Goal: Task Accomplishment & Management: Manage account settings

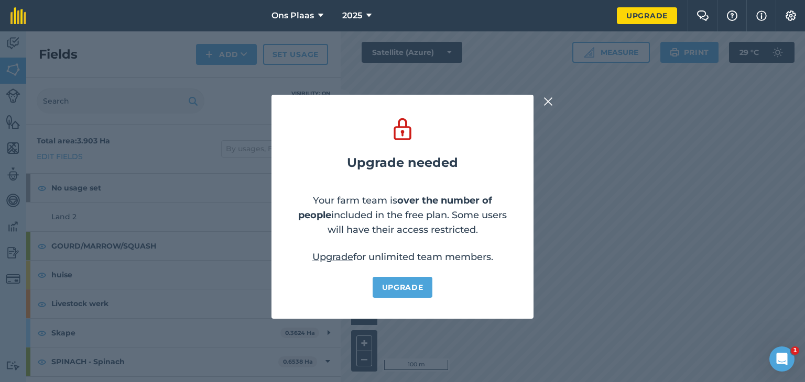
click at [549, 97] on img at bounding box center [547, 101] width 9 height 13
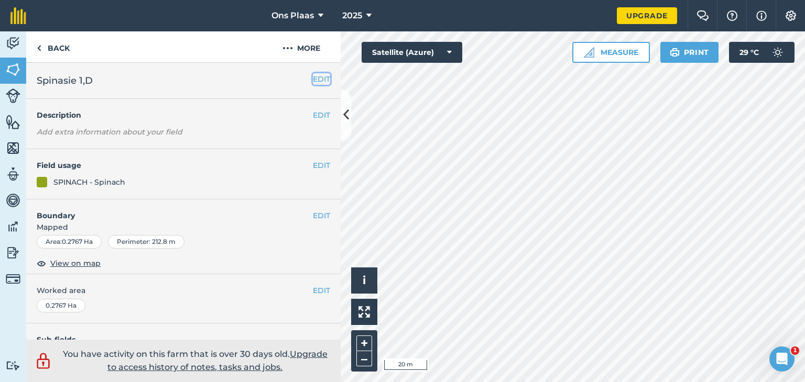
click at [313, 78] on button "EDIT" at bounding box center [321, 79] width 17 height 12
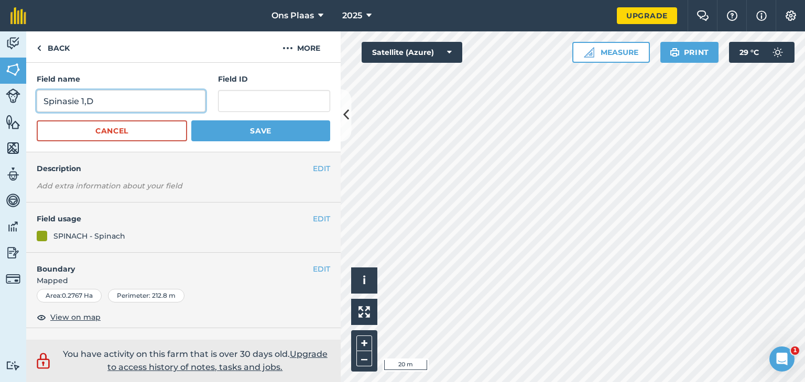
click at [84, 101] on input "Spinasie 1,D" at bounding box center [121, 101] width 169 height 22
type input "Marrows 1,D"
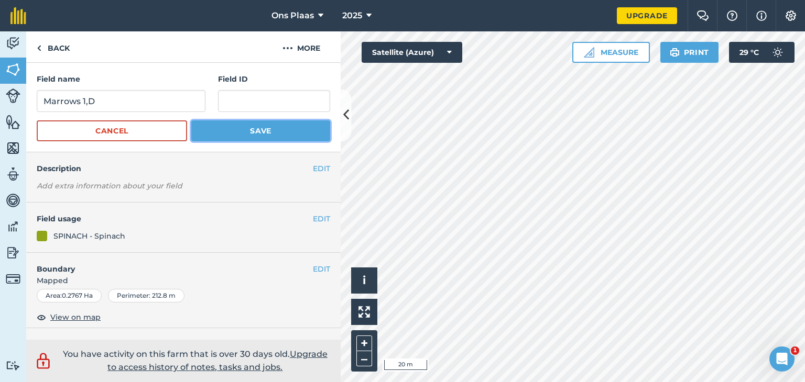
click at [225, 130] on button "Save" at bounding box center [260, 130] width 139 height 21
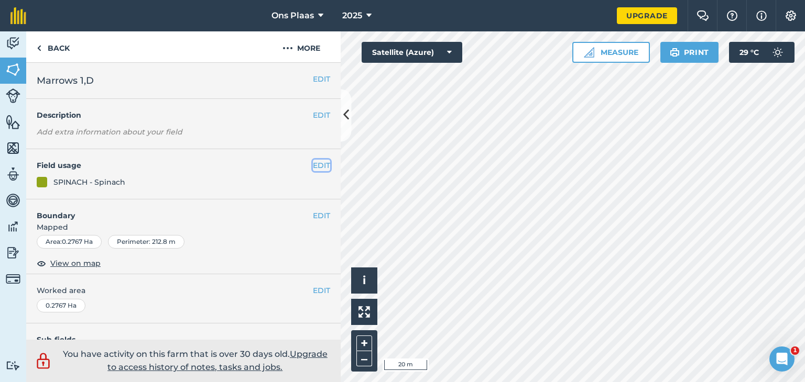
click at [313, 168] on button "EDIT" at bounding box center [321, 166] width 17 height 12
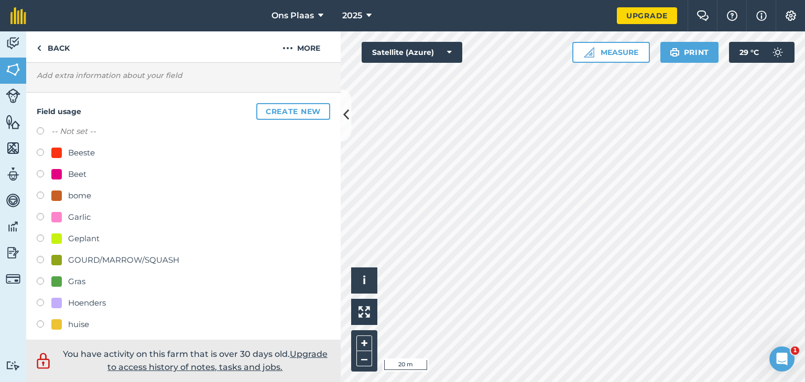
scroll to position [105, 0]
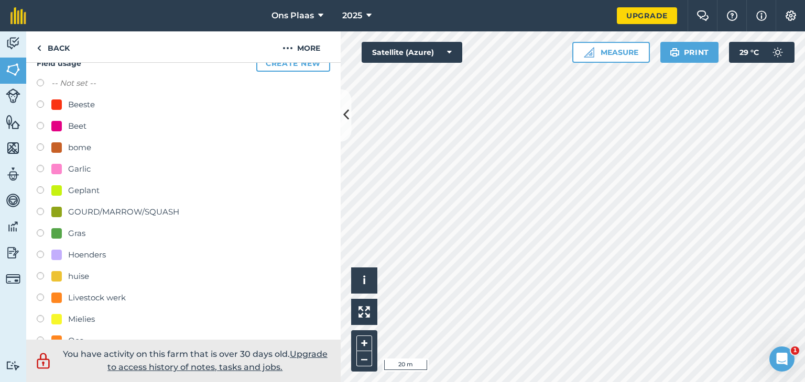
click at [39, 208] on label at bounding box center [44, 213] width 15 height 10
radio input "true"
radio input "false"
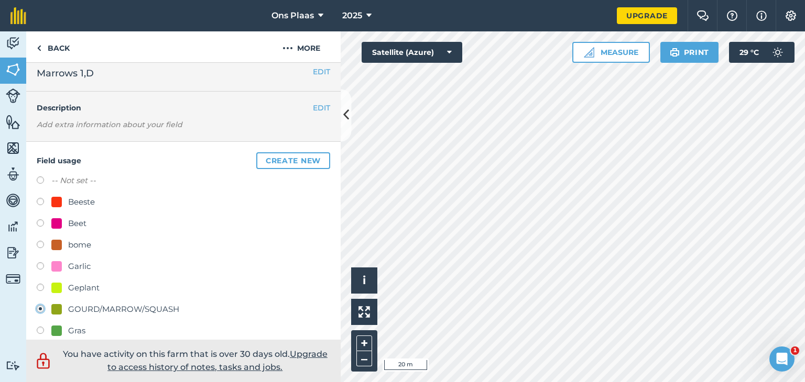
scroll to position [0, 0]
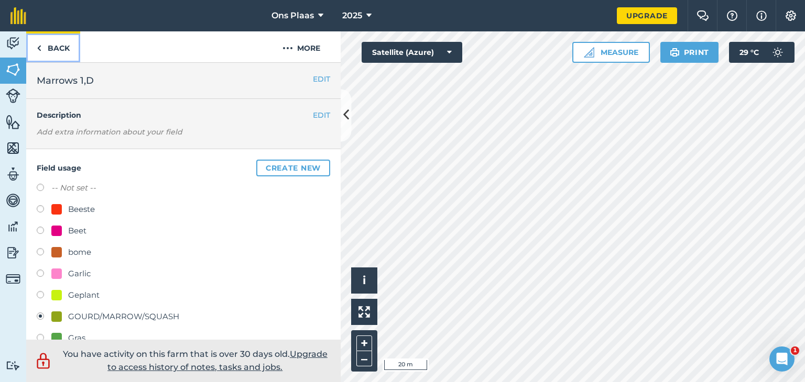
click at [53, 48] on link "Back" at bounding box center [53, 46] width 54 height 31
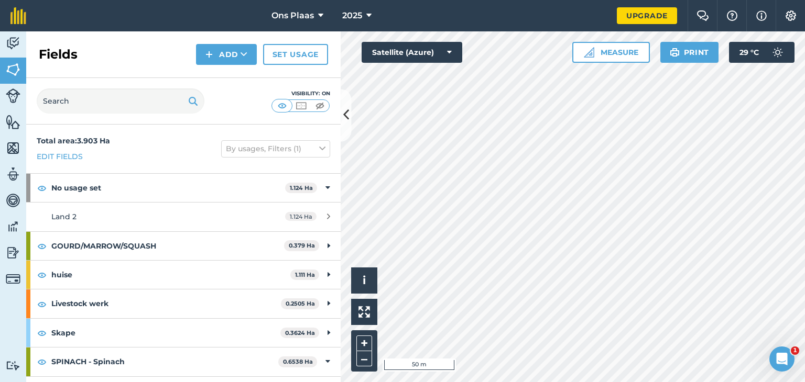
click at [459, 43] on div "Hello i © 2025 TomTom, Microsoft 50 m + – Satellite (Azure) Measure Print 29 ° C" at bounding box center [572, 206] width 464 height 351
click at [602, 51] on button "Measure" at bounding box center [611, 52] width 78 height 21
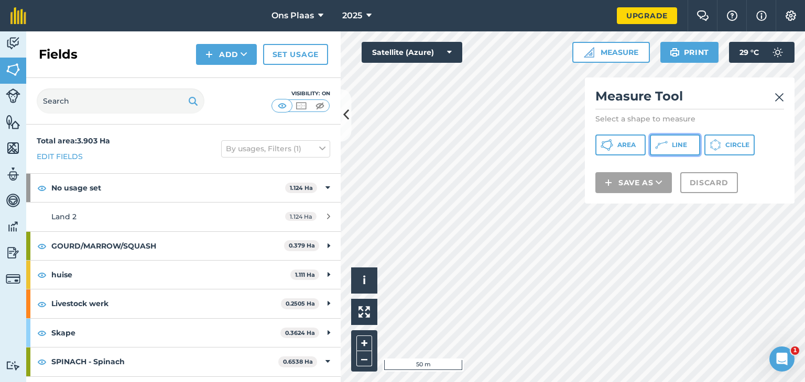
click at [679, 146] on span "Line" at bounding box center [679, 145] width 15 height 8
click at [623, 144] on span "Area" at bounding box center [626, 145] width 18 height 8
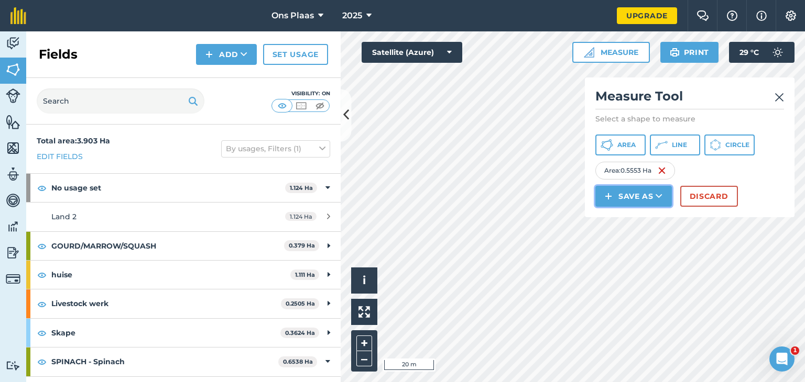
click at [610, 197] on img at bounding box center [608, 196] width 7 height 13
click at [640, 221] on link "Field" at bounding box center [633, 219] width 73 height 23
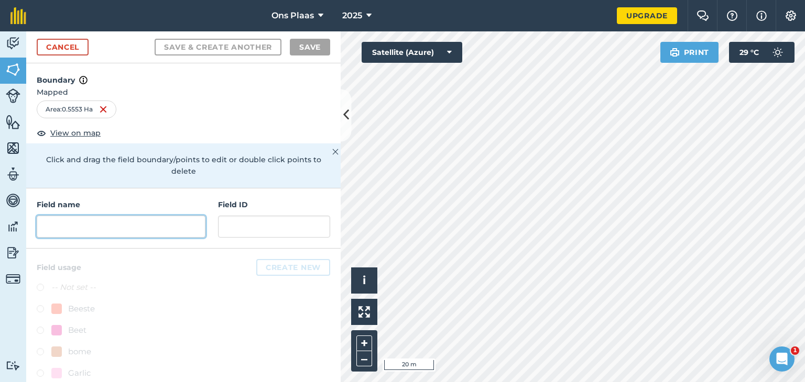
click at [97, 235] on input "text" at bounding box center [121, 227] width 169 height 22
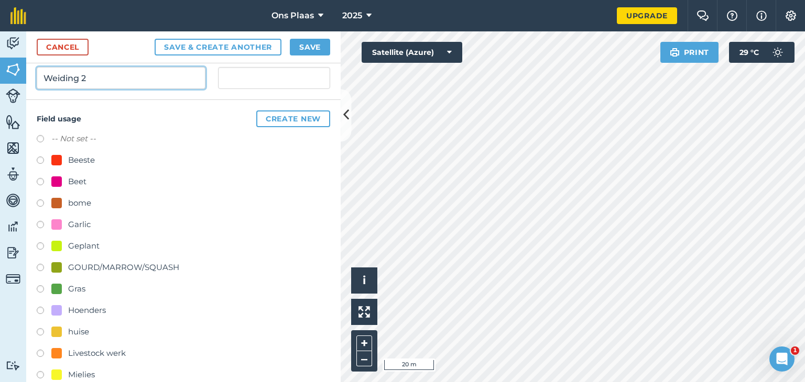
scroll to position [157, 0]
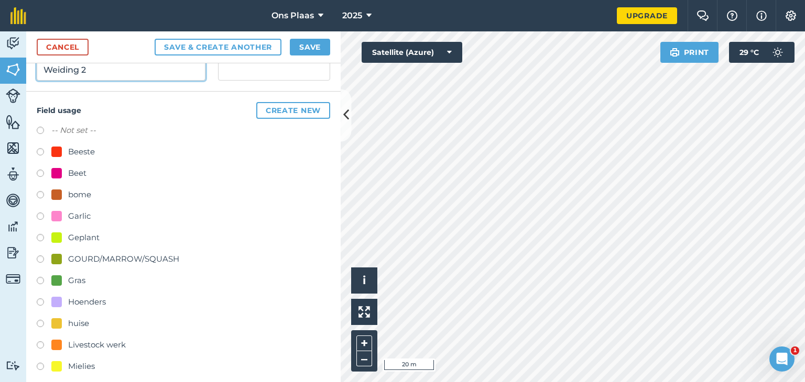
type input "Weiding 2"
click at [39, 279] on label at bounding box center [44, 282] width 15 height 10
radio input "true"
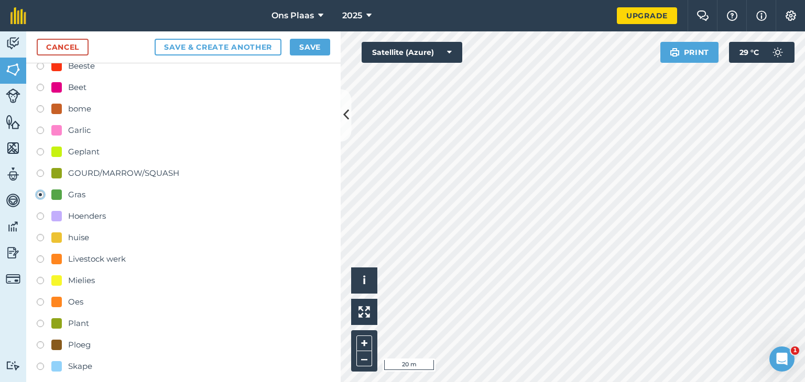
scroll to position [0, 0]
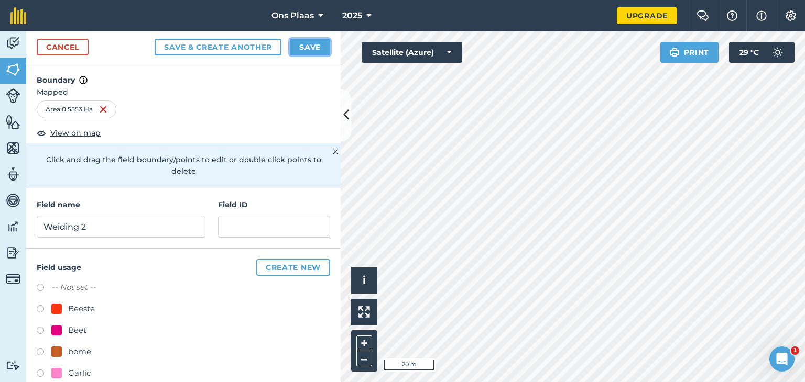
click at [306, 47] on button "Save" at bounding box center [310, 47] width 40 height 17
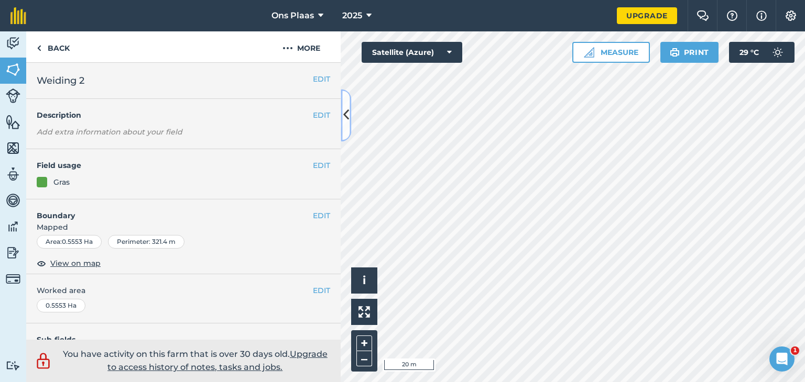
click at [348, 112] on icon at bounding box center [346, 115] width 6 height 18
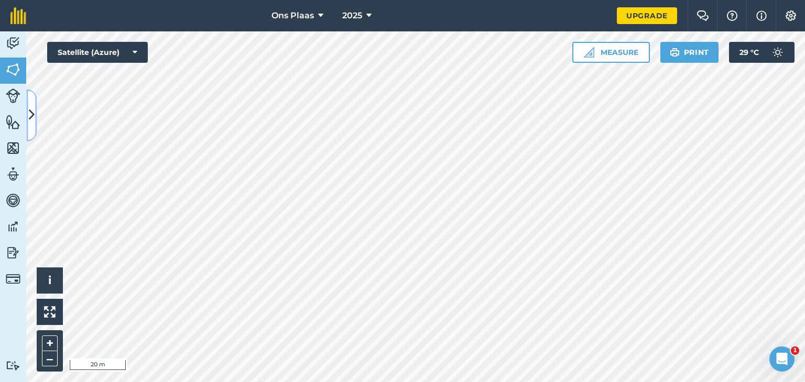
click at [31, 119] on icon at bounding box center [32, 115] width 6 height 18
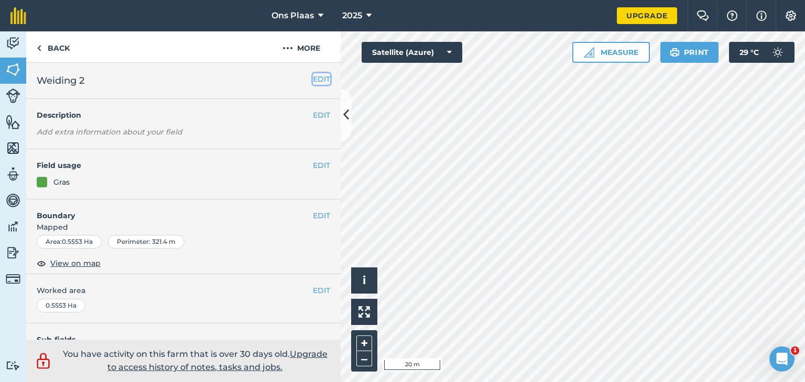
click at [315, 80] on button "EDIT" at bounding box center [321, 79] width 17 height 12
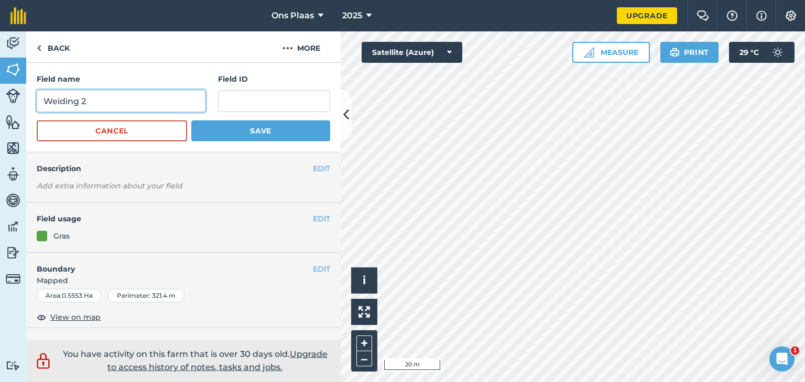
click at [105, 101] on input "Weiding 2" at bounding box center [121, 101] width 169 height 22
type input "Weiding 1"
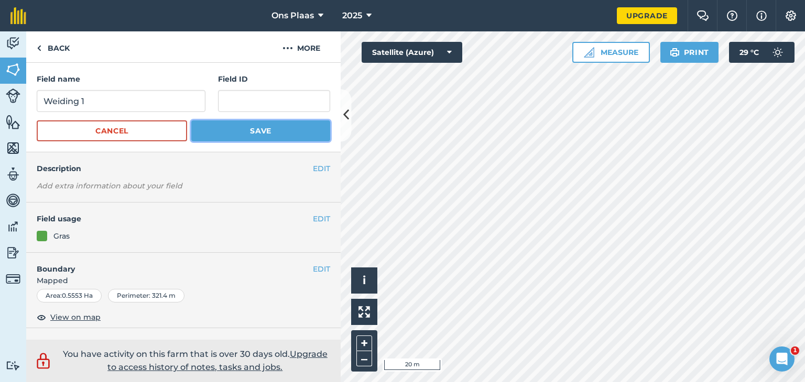
click at [238, 126] on button "Save" at bounding box center [260, 130] width 139 height 21
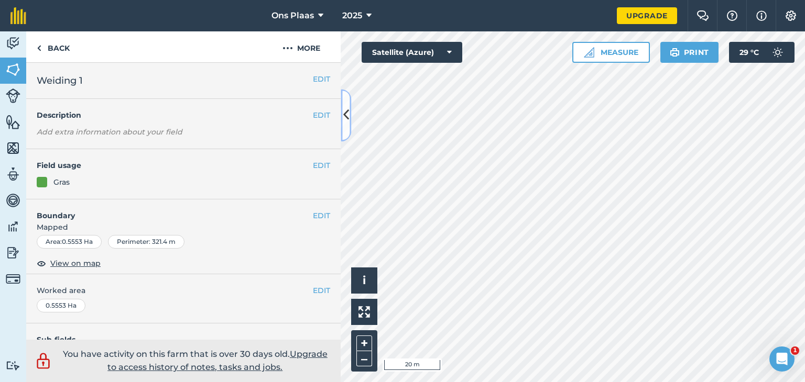
click at [344, 120] on icon at bounding box center [346, 115] width 6 height 18
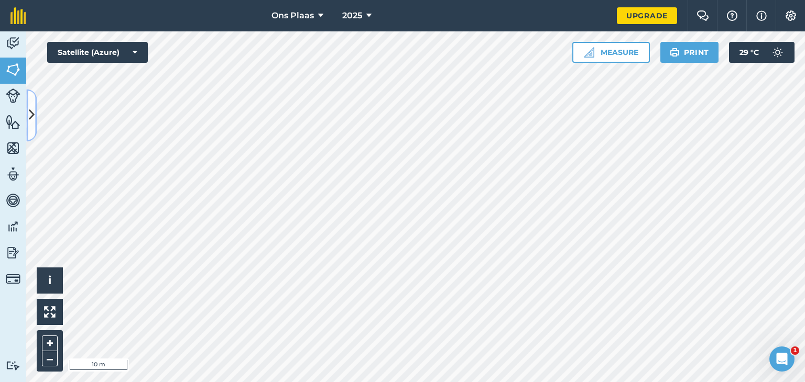
click at [31, 114] on icon at bounding box center [32, 115] width 6 height 18
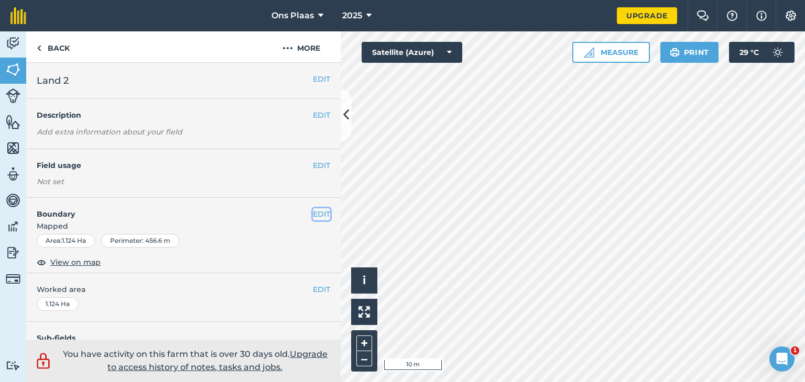
click at [313, 210] on button "EDIT" at bounding box center [321, 214] width 17 height 12
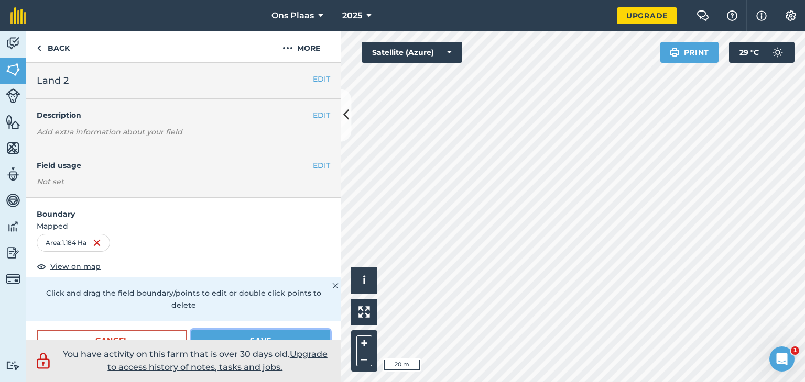
click at [258, 337] on button "Save" at bounding box center [260, 340] width 139 height 21
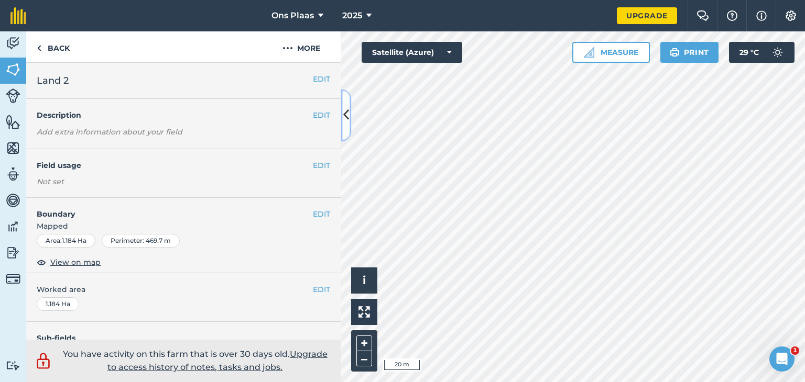
click at [345, 113] on icon at bounding box center [346, 115] width 6 height 18
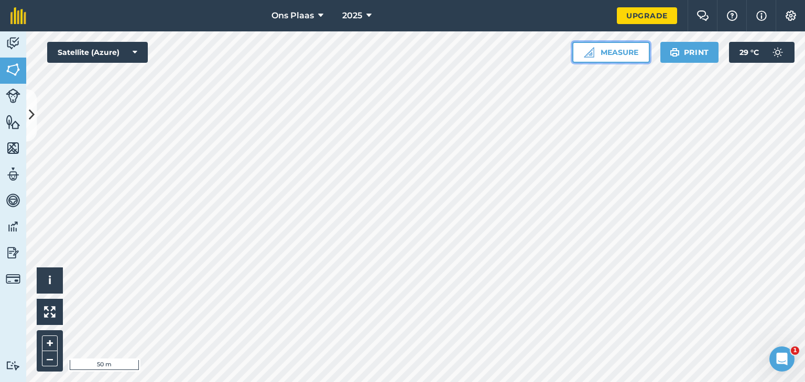
click at [607, 45] on button "Measure" at bounding box center [611, 52] width 78 height 21
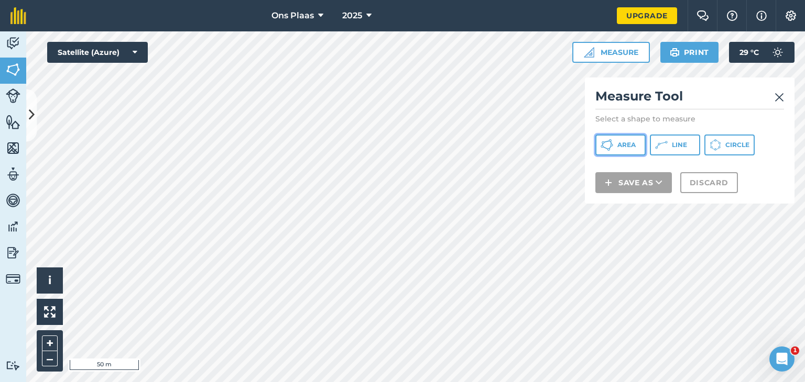
click at [618, 145] on span "Area" at bounding box center [626, 145] width 18 height 8
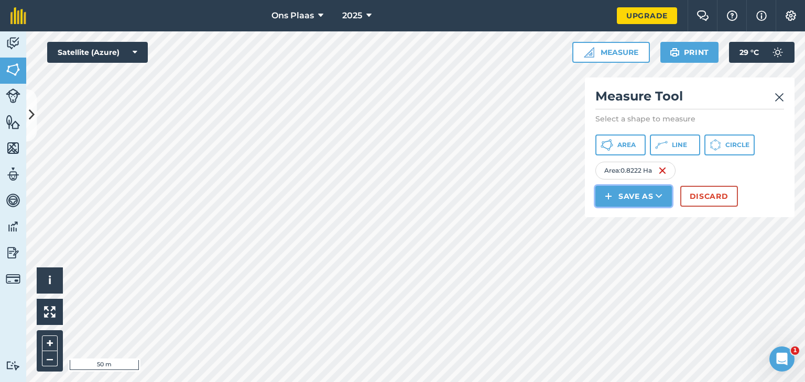
click at [623, 195] on button "Save as" at bounding box center [633, 196] width 76 height 21
click at [638, 218] on link "Field" at bounding box center [633, 219] width 73 height 23
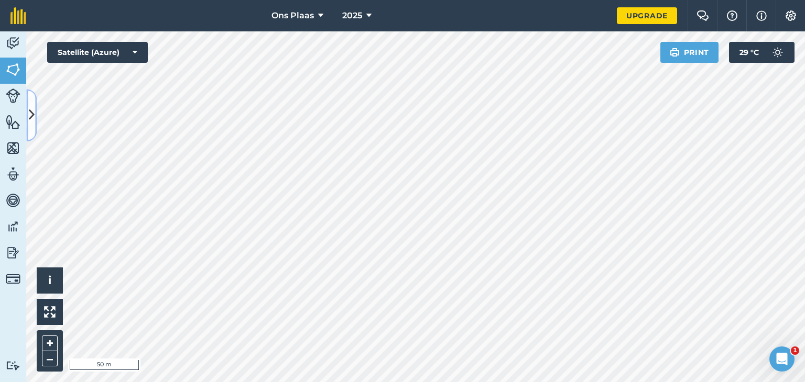
click at [31, 112] on icon at bounding box center [32, 115] width 6 height 18
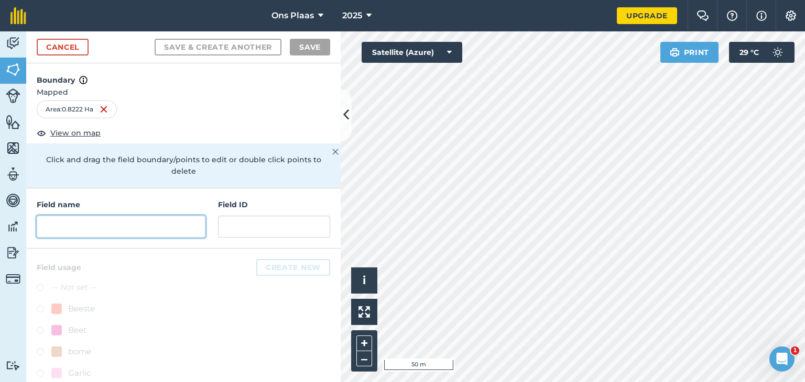
click at [67, 219] on input "text" at bounding box center [121, 227] width 169 height 22
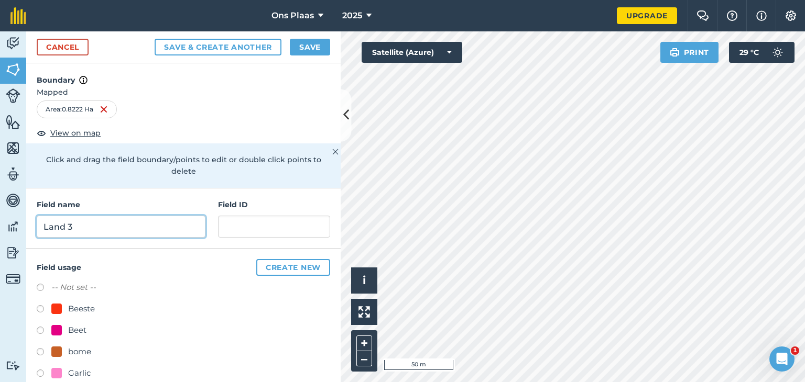
type input "Land 3"
click at [310, 42] on button "Save" at bounding box center [310, 47] width 40 height 17
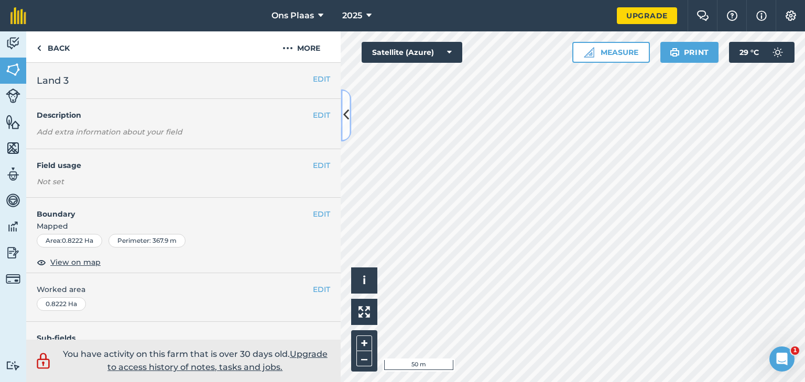
click at [347, 114] on icon at bounding box center [346, 115] width 6 height 18
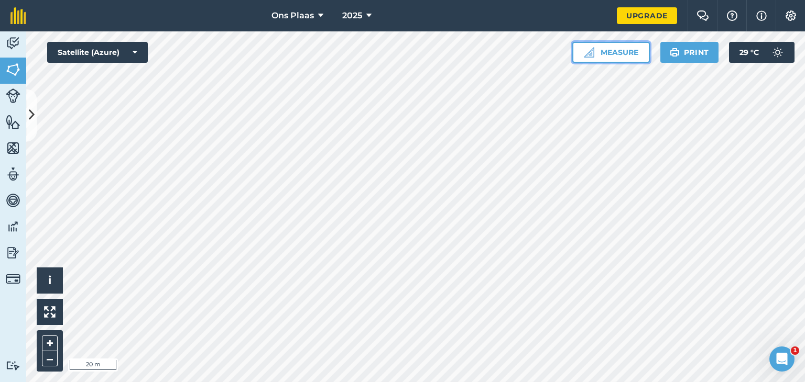
click at [616, 54] on button "Measure" at bounding box center [611, 52] width 78 height 21
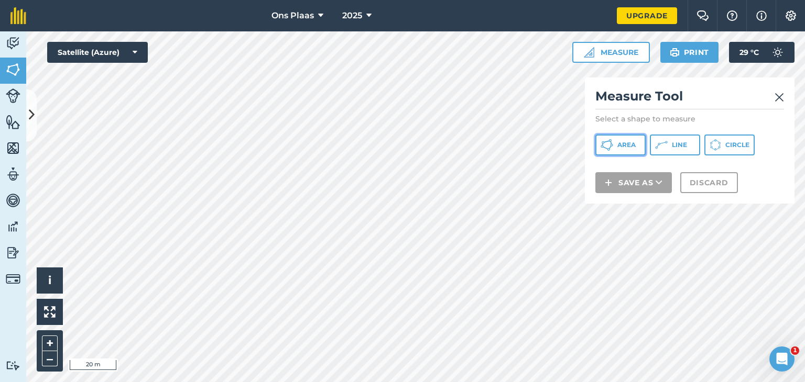
click at [618, 146] on span "Area" at bounding box center [626, 145] width 18 height 8
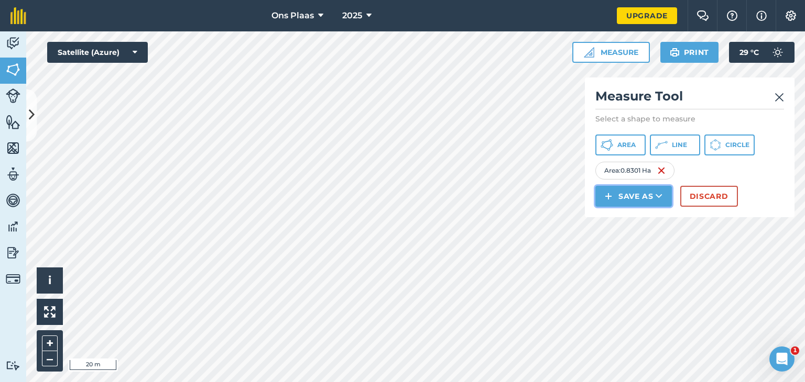
click at [636, 200] on button "Save as" at bounding box center [633, 196] width 76 height 21
click at [638, 219] on link "Field" at bounding box center [633, 219] width 73 height 23
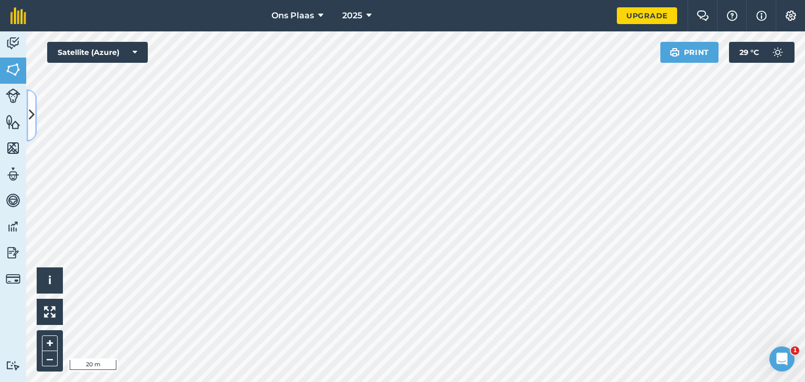
click at [33, 122] on icon at bounding box center [32, 115] width 6 height 18
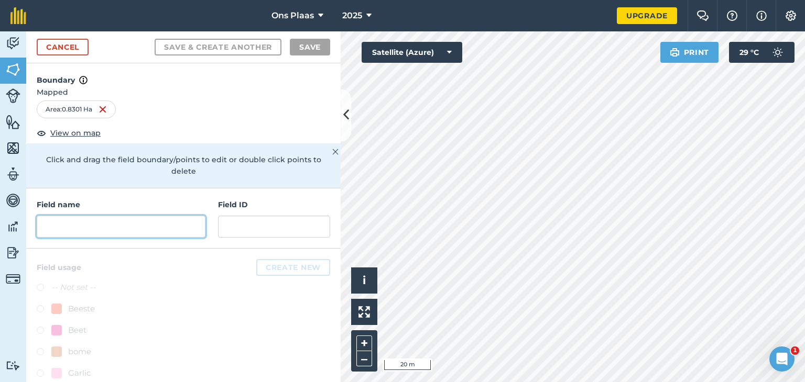
click at [90, 233] on input "text" at bounding box center [121, 227] width 169 height 22
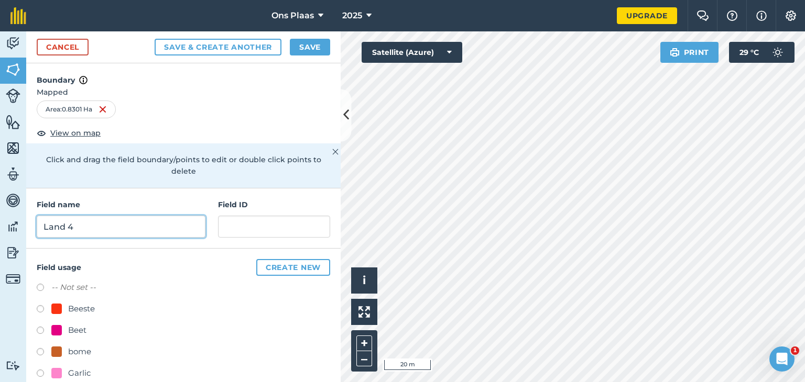
type input "Land 4"
click at [308, 43] on button "Save" at bounding box center [310, 47] width 40 height 17
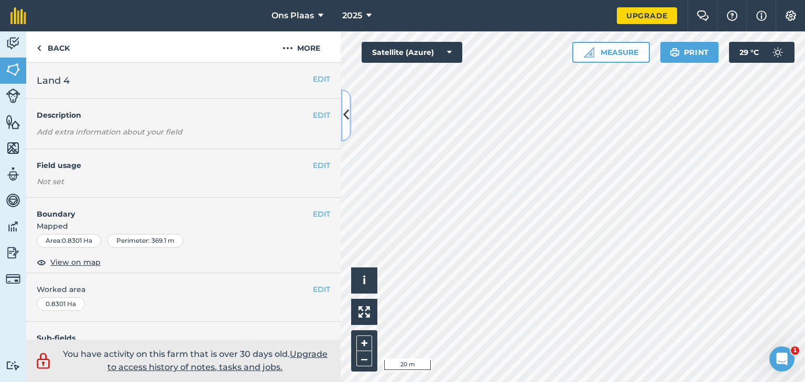
click at [346, 110] on icon at bounding box center [346, 115] width 6 height 18
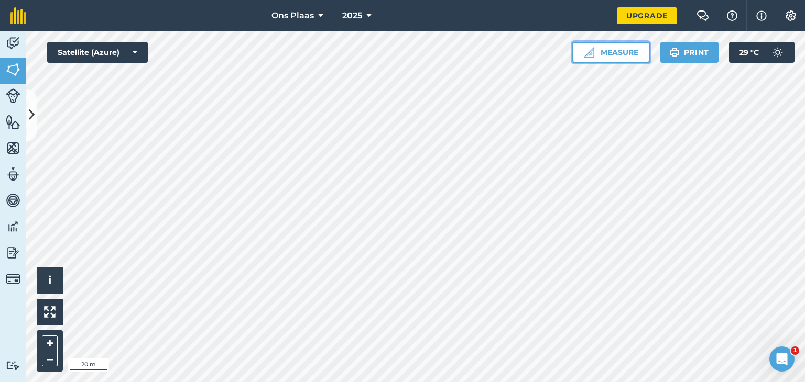
click at [631, 52] on button "Measure" at bounding box center [611, 52] width 78 height 21
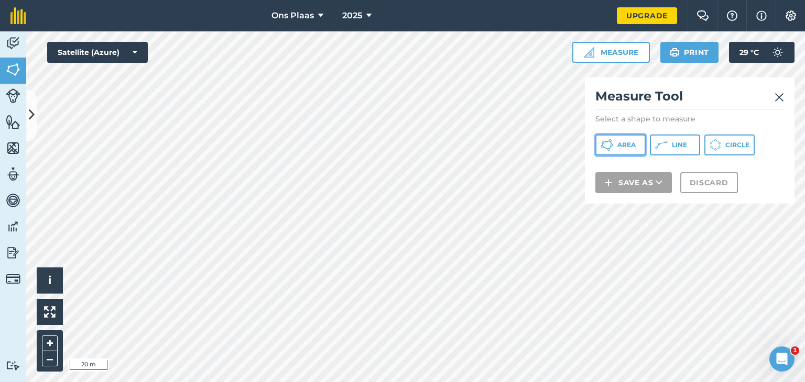
click at [621, 145] on span "Area" at bounding box center [626, 145] width 18 height 8
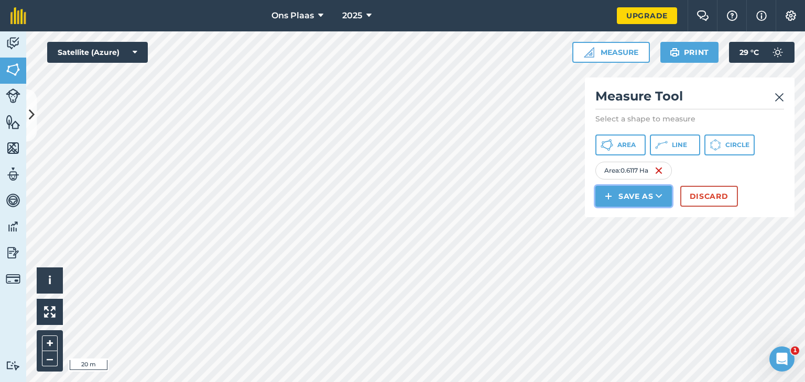
click at [628, 201] on button "Save as" at bounding box center [633, 196] width 76 height 21
click at [638, 221] on link "Field" at bounding box center [633, 219] width 73 height 23
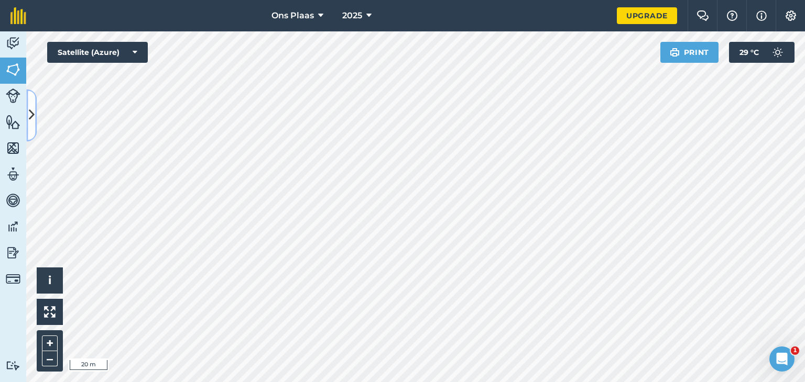
click at [30, 119] on icon at bounding box center [32, 115] width 6 height 18
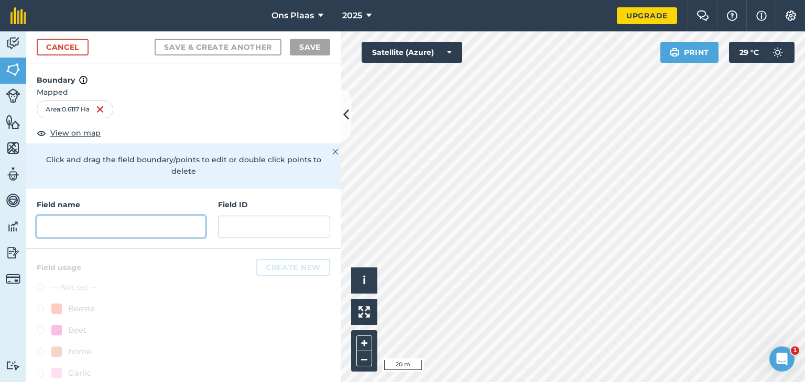
click at [68, 224] on input "text" at bounding box center [121, 227] width 169 height 22
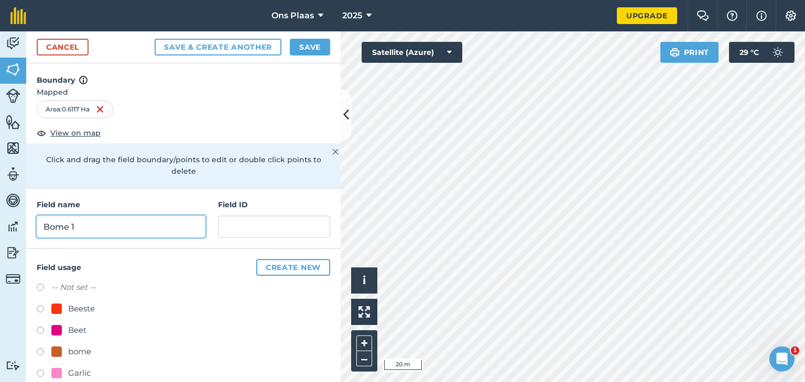
type input "Bome 1"
click at [304, 45] on button "Save" at bounding box center [310, 47] width 40 height 17
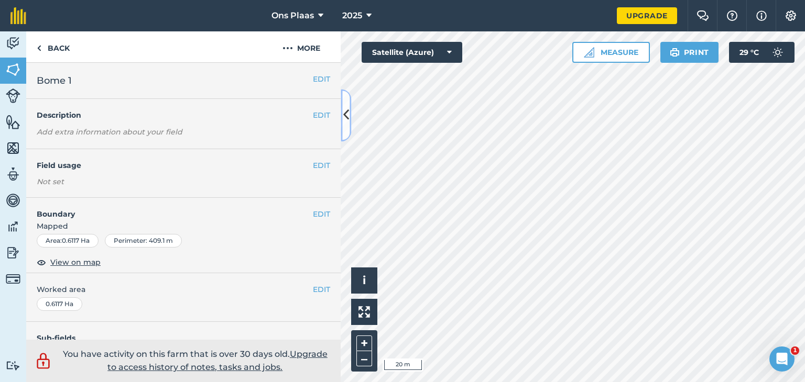
click at [346, 114] on icon at bounding box center [346, 115] width 6 height 18
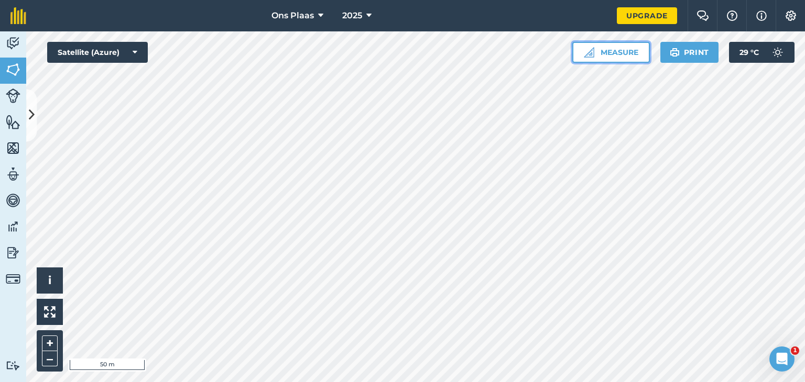
click at [622, 53] on button "Measure" at bounding box center [611, 52] width 78 height 21
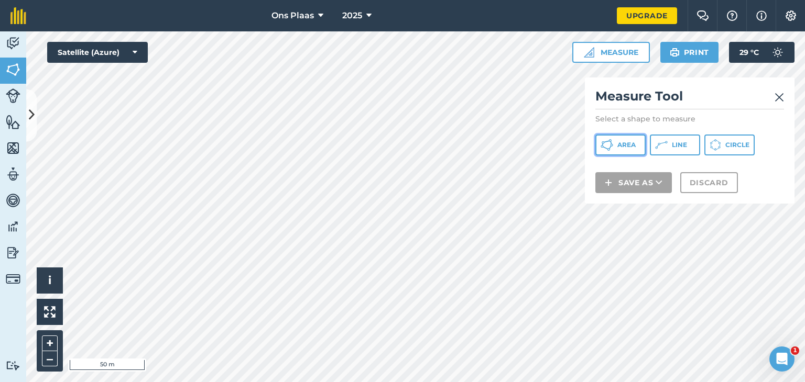
click at [626, 148] on span "Area" at bounding box center [626, 145] width 18 height 8
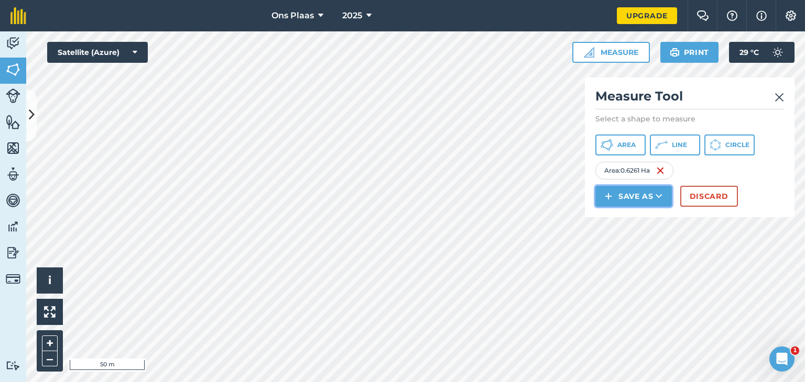
click at [634, 198] on button "Save as" at bounding box center [633, 196] width 76 height 21
click at [631, 216] on link "Field" at bounding box center [633, 219] width 73 height 23
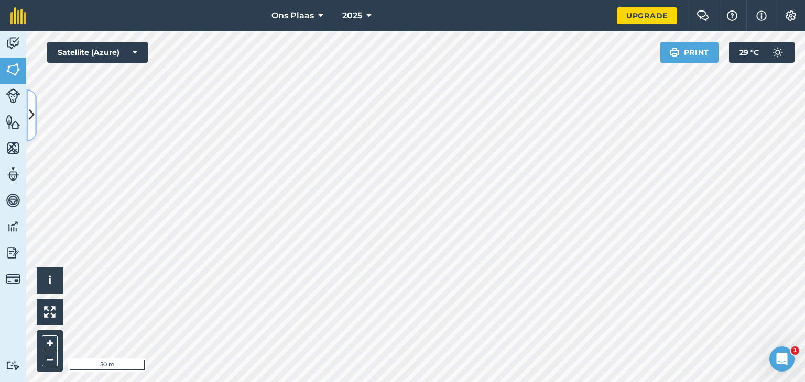
click at [32, 106] on icon at bounding box center [32, 115] width 6 height 18
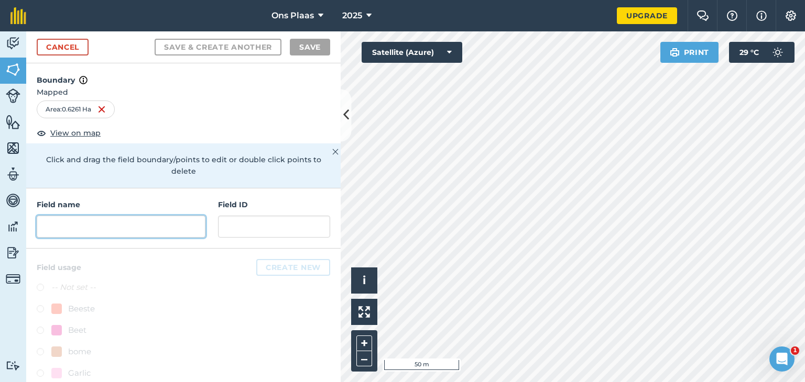
click at [98, 223] on input "text" at bounding box center [121, 227] width 169 height 22
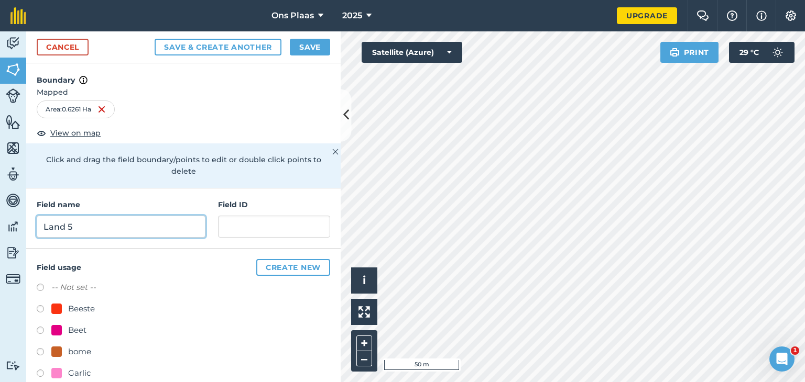
type input "Land 5"
click at [308, 46] on button "Save" at bounding box center [310, 47] width 40 height 17
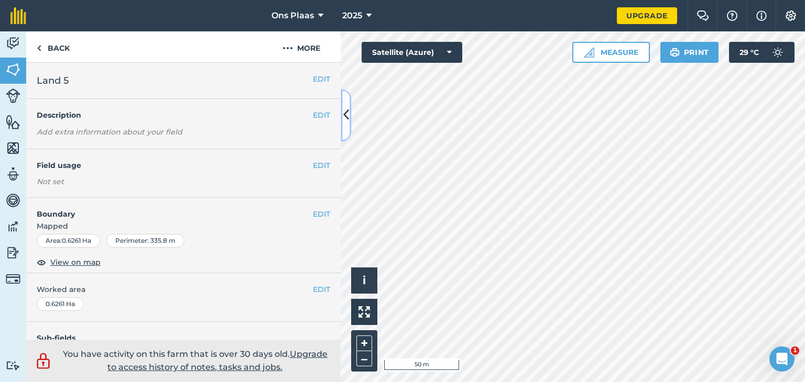
click at [348, 116] on icon at bounding box center [346, 115] width 6 height 18
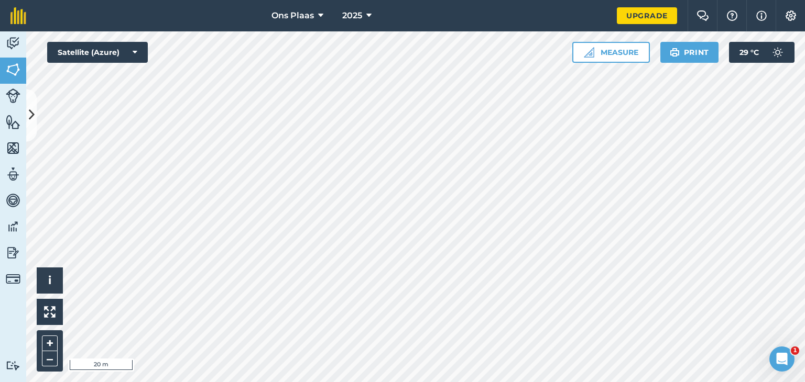
click at [342, 0] on html "Ons Plaas 2025 Upgrade Farm Chat Help Info Settings Map printing is not availab…" at bounding box center [402, 191] width 805 height 382
click at [34, 120] on icon at bounding box center [32, 115] width 6 height 18
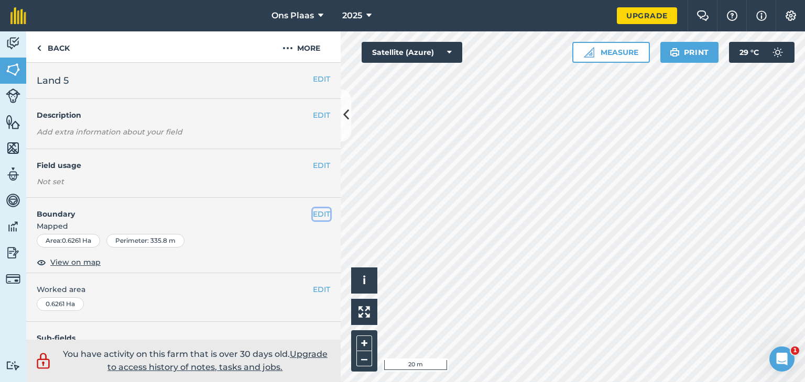
click at [313, 212] on button "EDIT" at bounding box center [321, 214] width 17 height 12
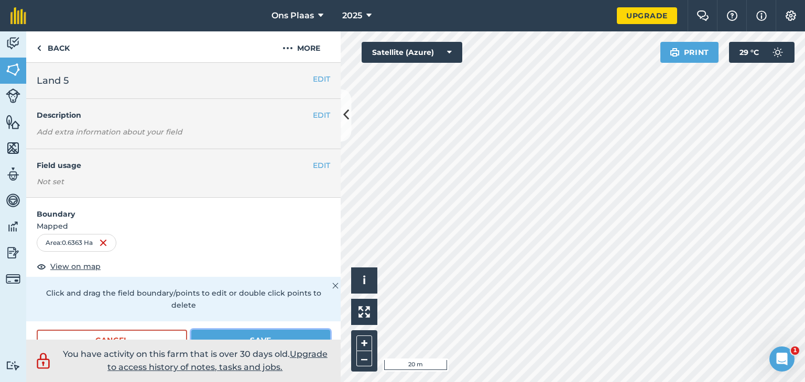
click at [273, 334] on button "Save" at bounding box center [260, 340] width 139 height 21
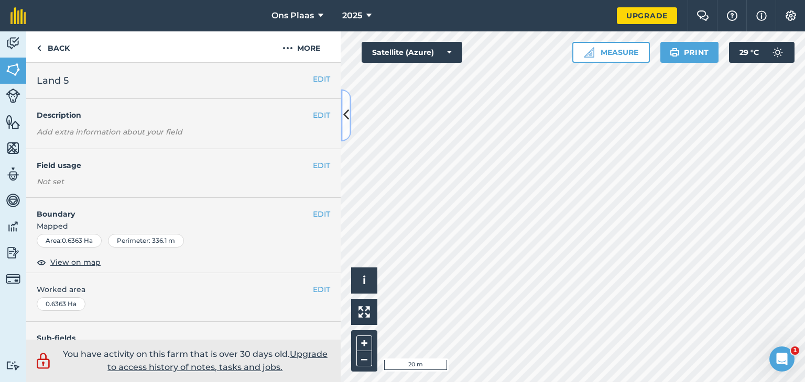
click at [348, 121] on icon at bounding box center [346, 115] width 6 height 18
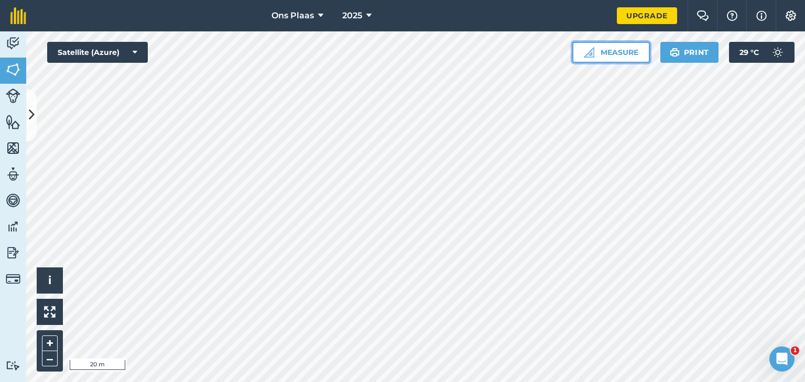
click at [616, 53] on button "Measure" at bounding box center [611, 52] width 78 height 21
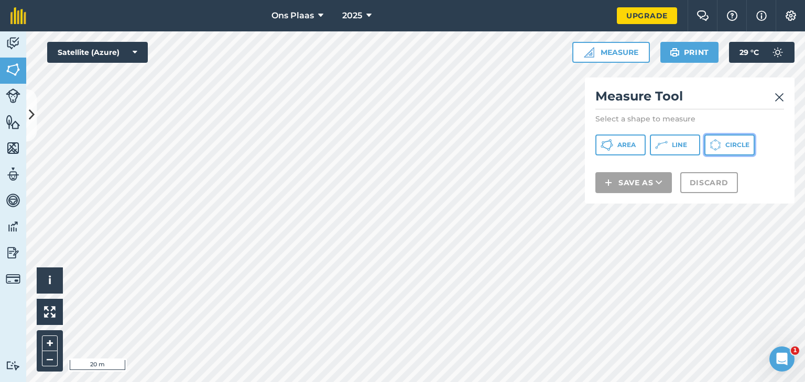
click at [729, 149] on button "Circle" at bounding box center [729, 145] width 50 height 21
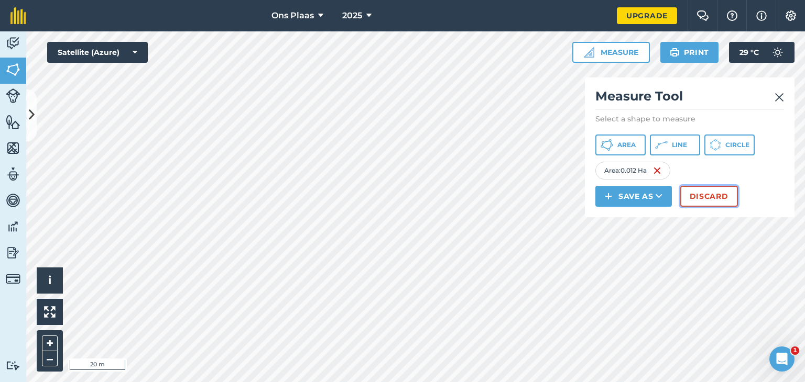
drag, startPoint x: 381, startPoint y: 211, endPoint x: 708, endPoint y: 199, distance: 326.6
click at [708, 199] on button "Discard" at bounding box center [709, 196] width 58 height 21
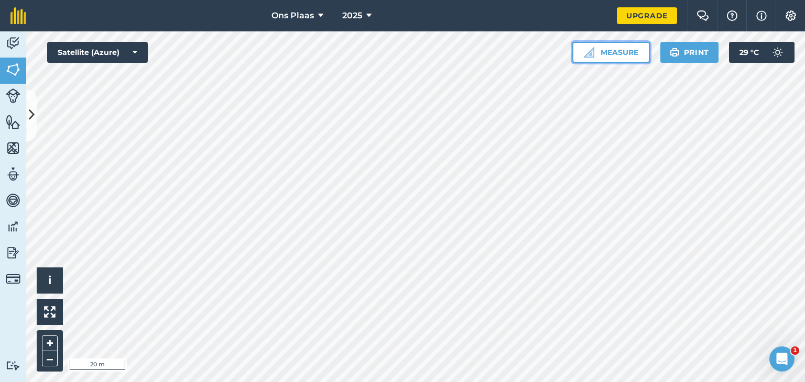
click at [614, 53] on button "Measure" at bounding box center [611, 52] width 78 height 21
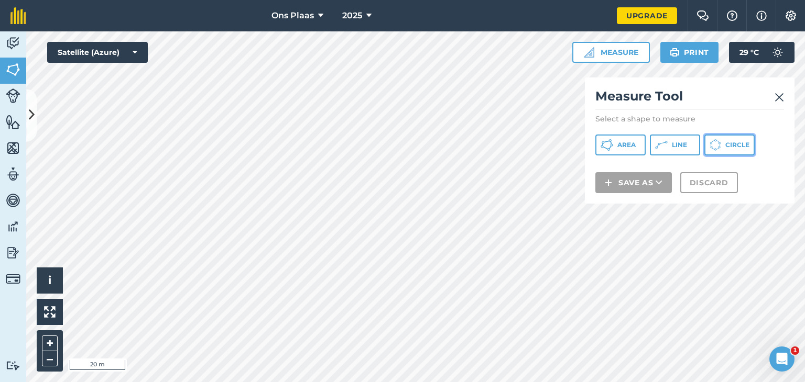
click at [720, 145] on icon at bounding box center [719, 145] width 1 height 2
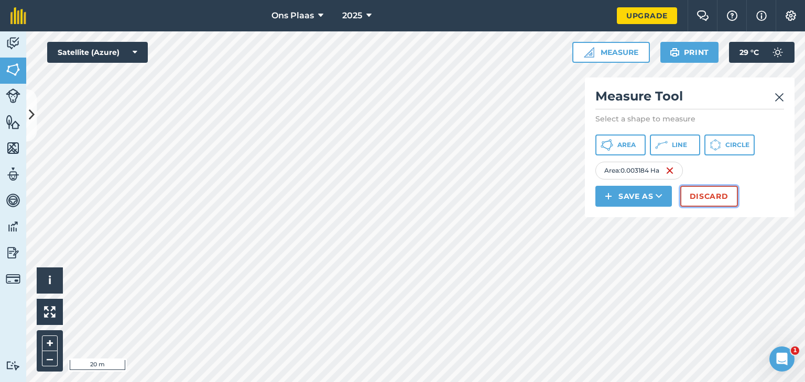
click at [712, 197] on button "Discard" at bounding box center [709, 196] width 58 height 21
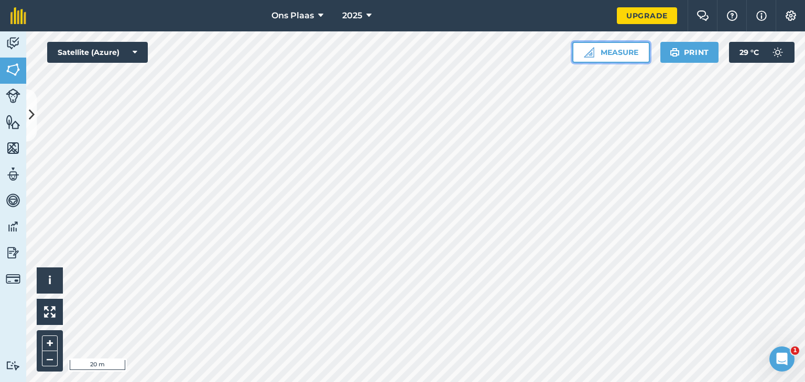
click at [622, 55] on button "Measure" at bounding box center [611, 52] width 78 height 21
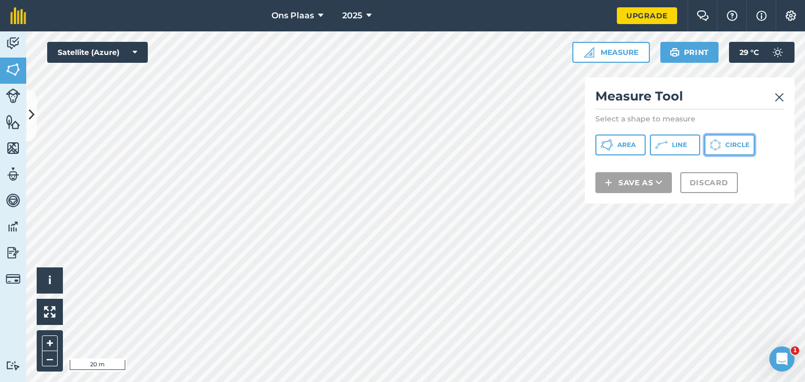
click at [724, 149] on button "Circle" at bounding box center [729, 145] width 50 height 21
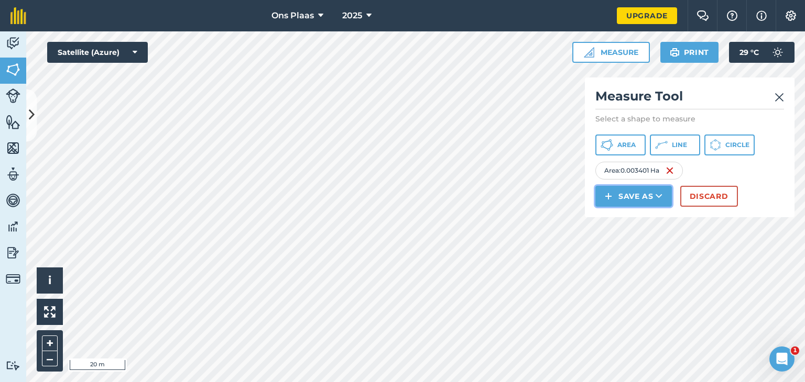
click at [621, 193] on button "Save as" at bounding box center [633, 196] width 76 height 21
click at [629, 240] on link "Feature" at bounding box center [633, 243] width 73 height 23
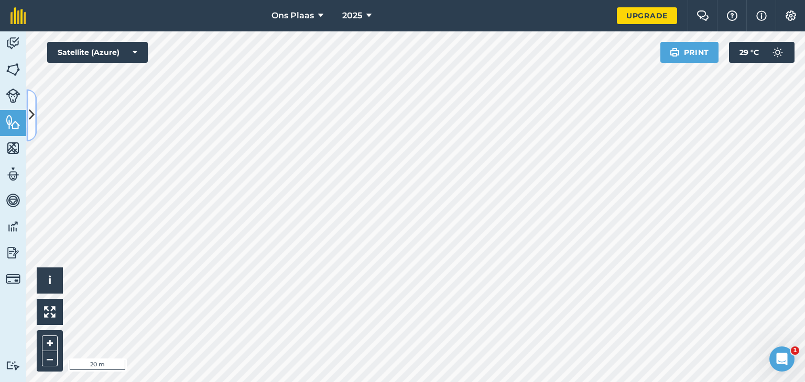
click at [31, 106] on icon at bounding box center [32, 115] width 6 height 18
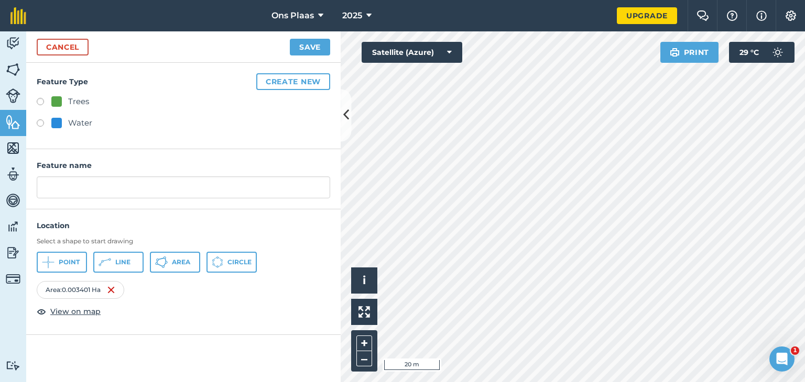
click at [41, 121] on label at bounding box center [44, 124] width 15 height 10
radio input "true"
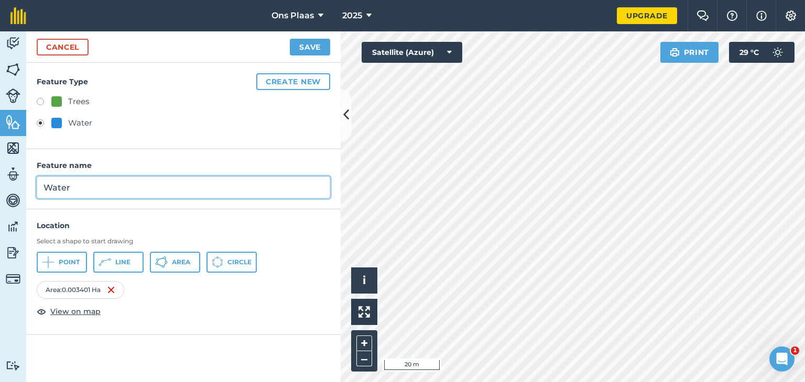
click at [142, 179] on input "Water" at bounding box center [183, 188] width 293 height 22
type input "Water DAM 2"
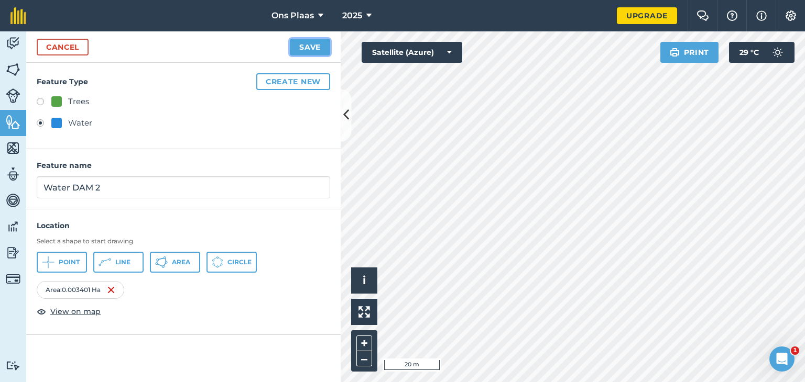
click at [309, 48] on button "Save" at bounding box center [310, 47] width 40 height 17
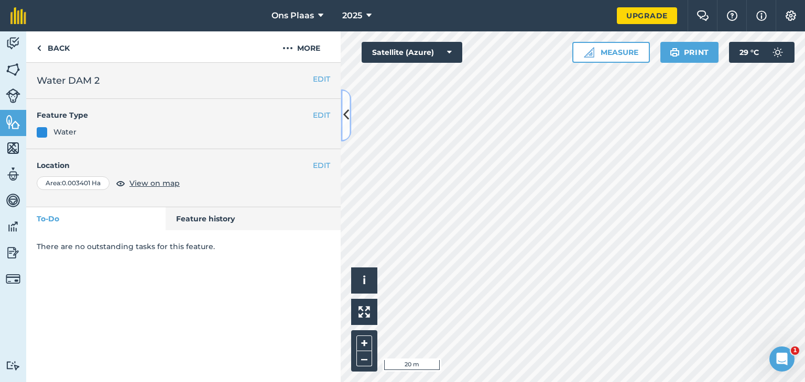
click at [347, 112] on icon at bounding box center [346, 115] width 6 height 18
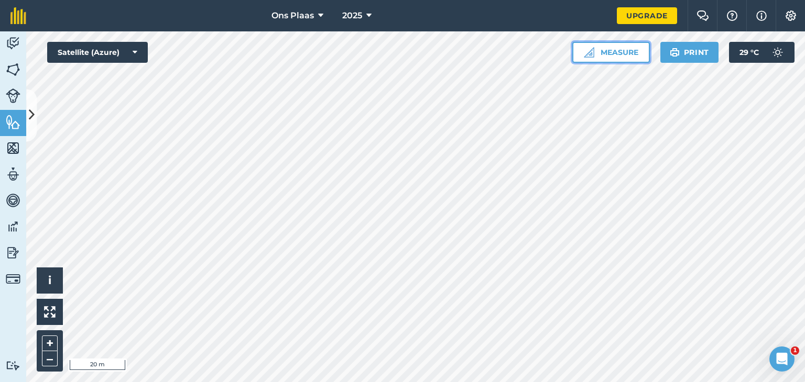
click at [616, 53] on button "Measure" at bounding box center [611, 52] width 78 height 21
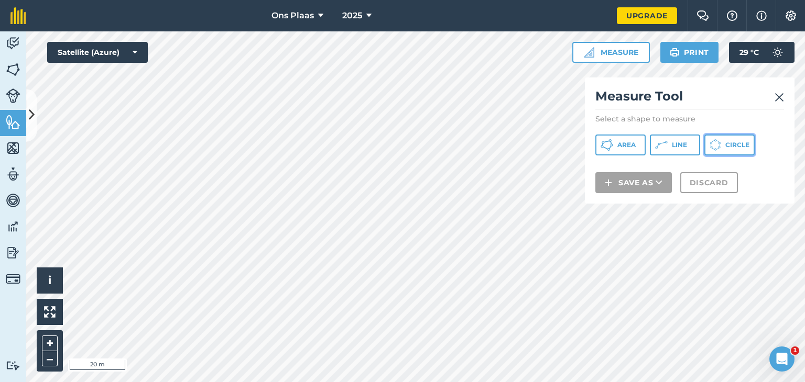
click at [737, 144] on span "Circle" at bounding box center [737, 145] width 24 height 8
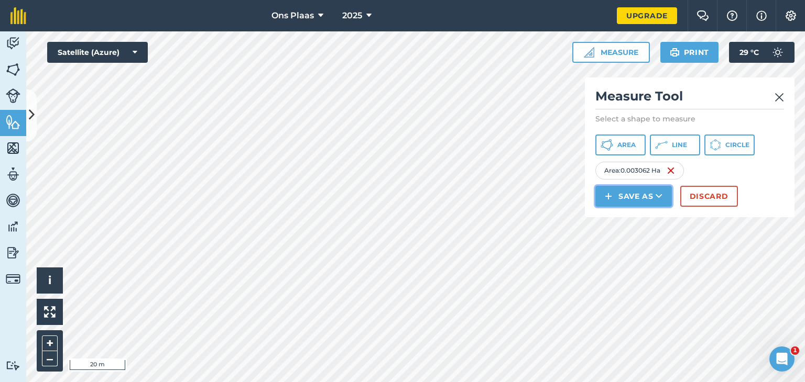
click at [635, 198] on button "Save as" at bounding box center [633, 196] width 76 height 21
click at [637, 242] on link "Feature" at bounding box center [633, 243] width 73 height 23
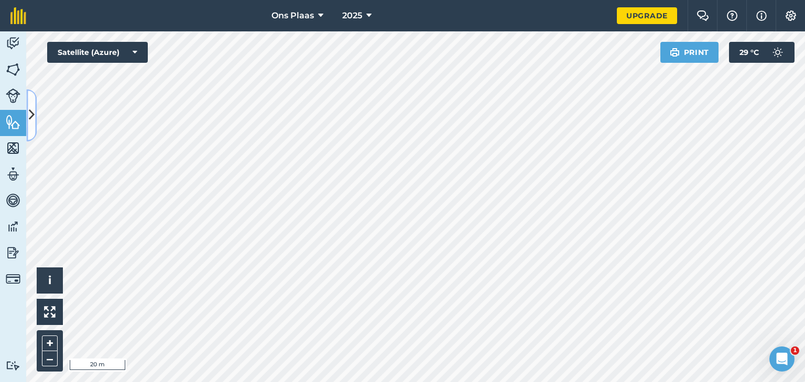
click at [34, 115] on icon at bounding box center [32, 115] width 6 height 18
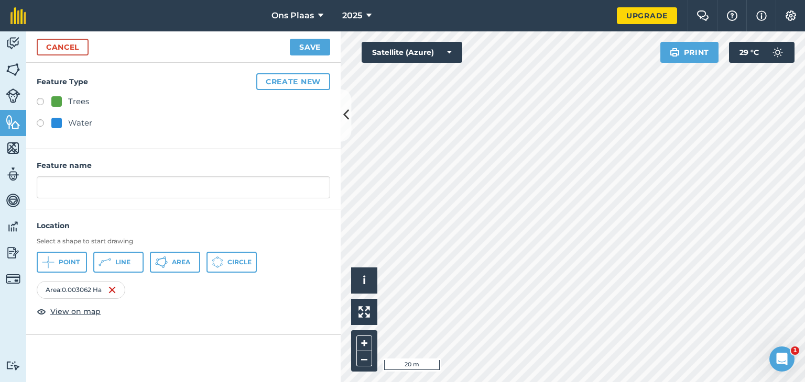
click at [42, 123] on label at bounding box center [44, 124] width 15 height 10
radio input "true"
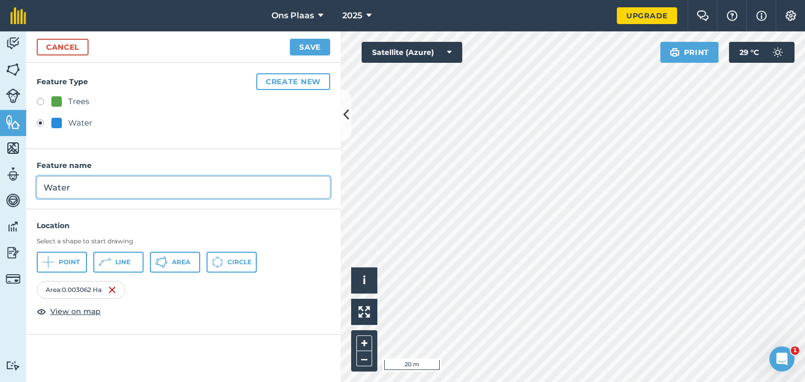
click at [98, 187] on input "Water" at bounding box center [183, 188] width 293 height 22
type input "Water Dam 1"
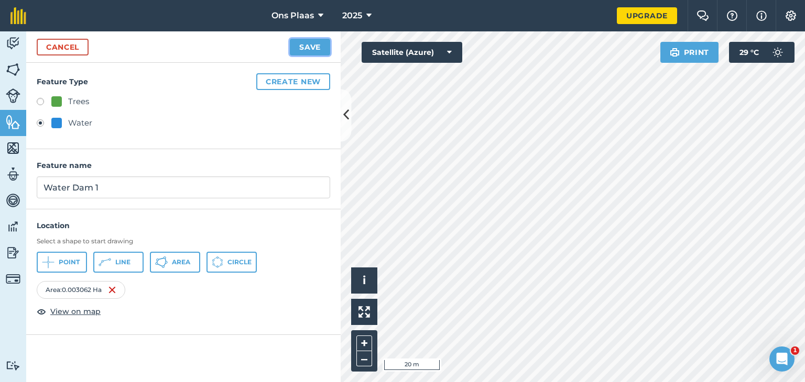
click at [309, 45] on button "Save" at bounding box center [310, 47] width 40 height 17
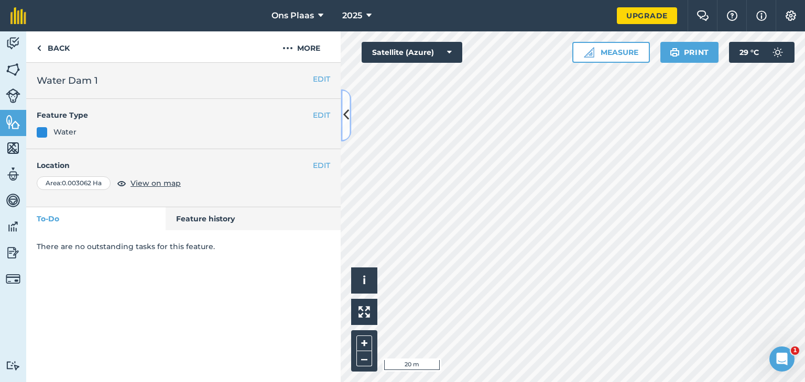
click at [345, 112] on icon at bounding box center [346, 115] width 6 height 18
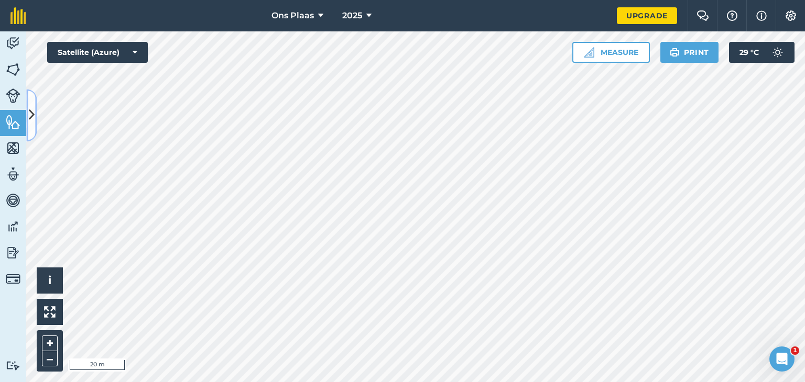
click at [35, 118] on button at bounding box center [31, 115] width 10 height 52
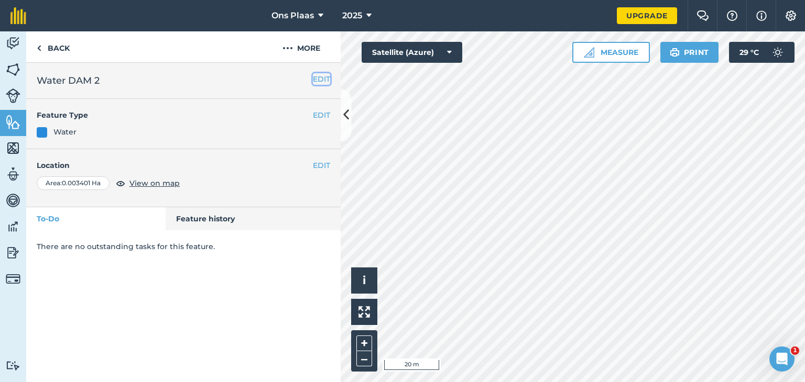
click at [323, 78] on button "EDIT" at bounding box center [321, 79] width 17 height 12
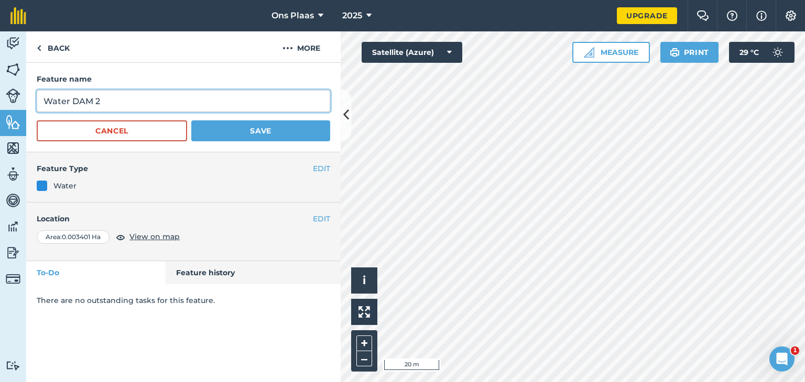
click at [93, 101] on input "Water DAM 2" at bounding box center [183, 101] width 293 height 22
drag, startPoint x: 73, startPoint y: 102, endPoint x: 31, endPoint y: 101, distance: 41.4
click at [31, 101] on div "Feature name Water Dam 2 Cancel Save" at bounding box center [183, 108] width 314 height 90
type input "Dam 2"
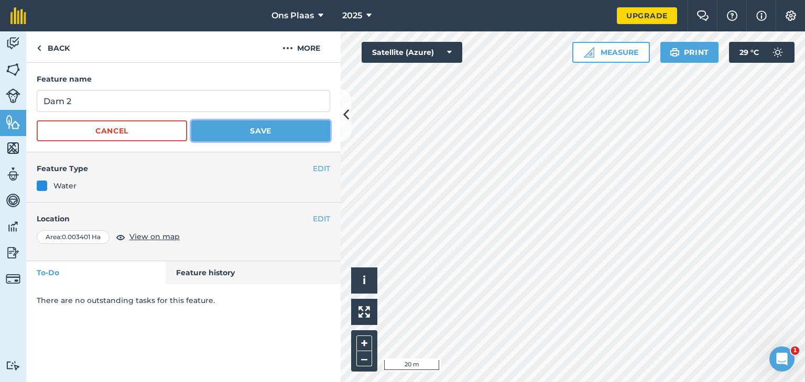
click at [264, 135] on button "Save" at bounding box center [260, 130] width 139 height 21
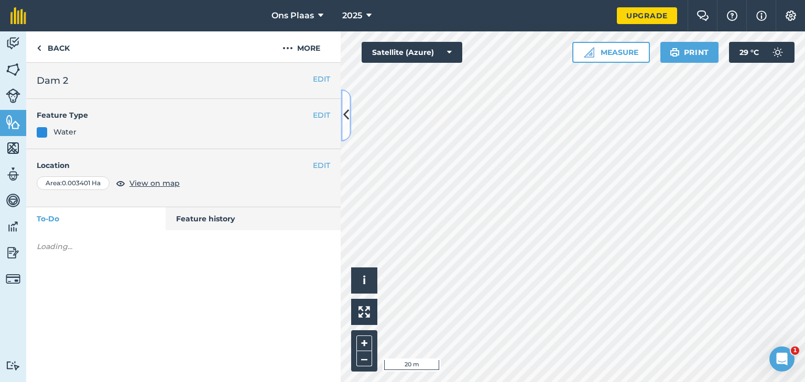
click at [349, 114] on button at bounding box center [345, 115] width 10 height 52
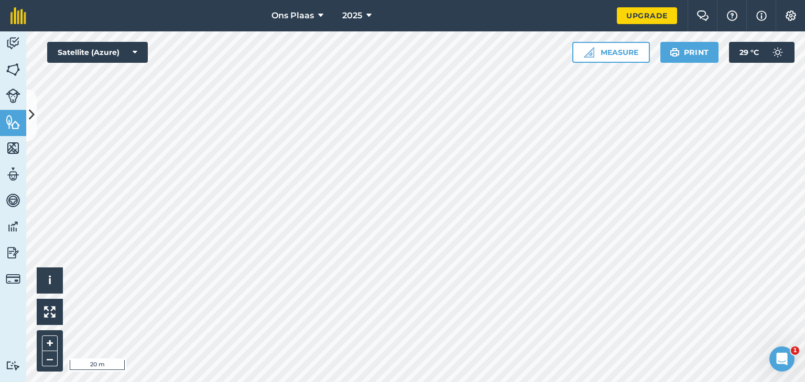
click at [0, 250] on html "Ons Plaas 2025 Upgrade Farm Chat Help Info Settings Map printing is not availab…" at bounding box center [402, 191] width 805 height 382
click at [35, 119] on button at bounding box center [31, 115] width 10 height 52
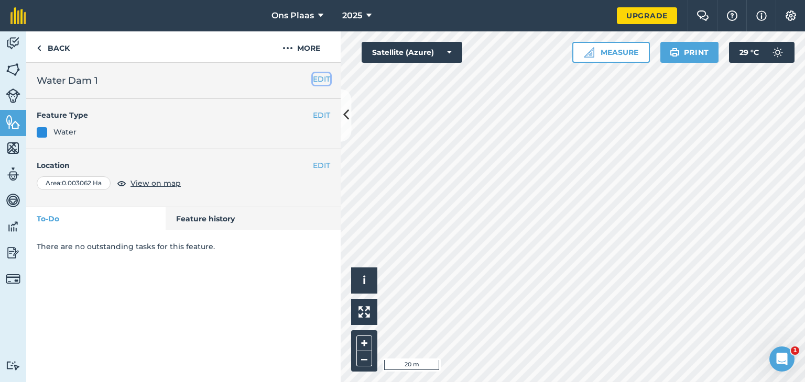
click at [321, 77] on button "EDIT" at bounding box center [321, 79] width 17 height 12
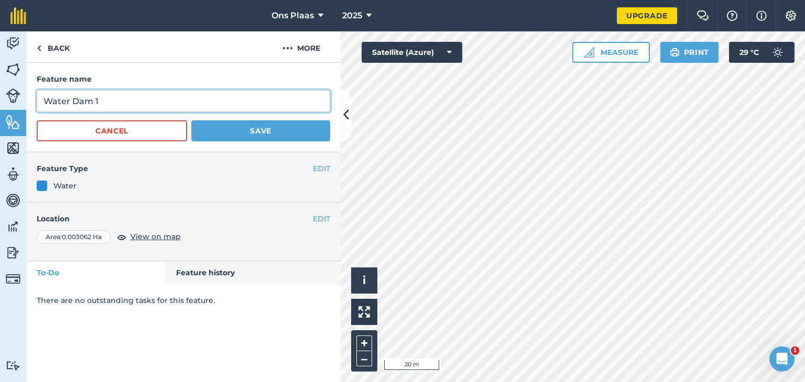
click at [72, 101] on input "Water Dam 1" at bounding box center [183, 101] width 293 height 22
type input "Dam 1"
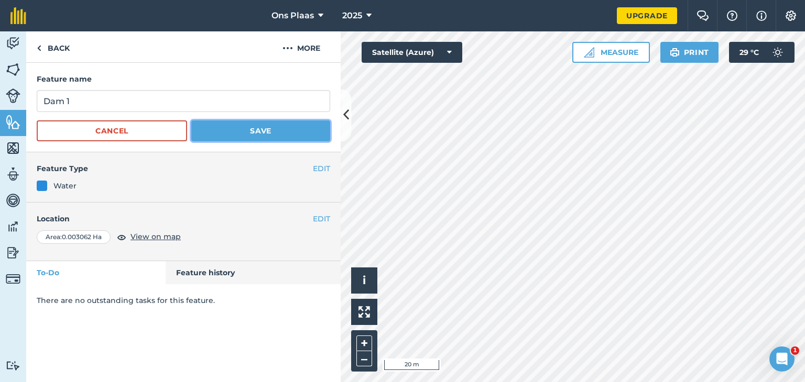
click at [272, 130] on button "Save" at bounding box center [260, 130] width 139 height 21
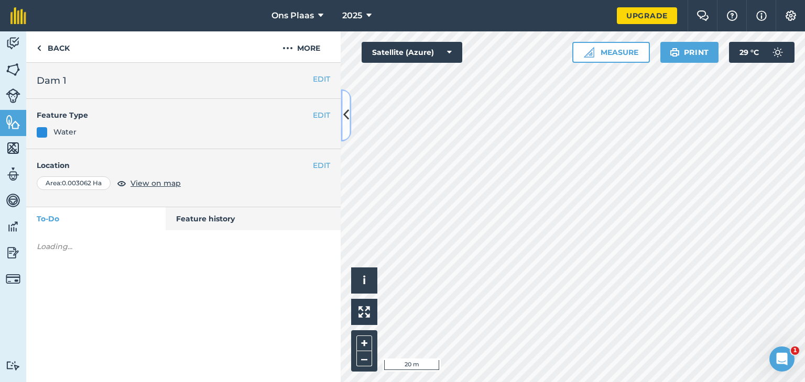
click at [346, 113] on icon at bounding box center [346, 115] width 6 height 18
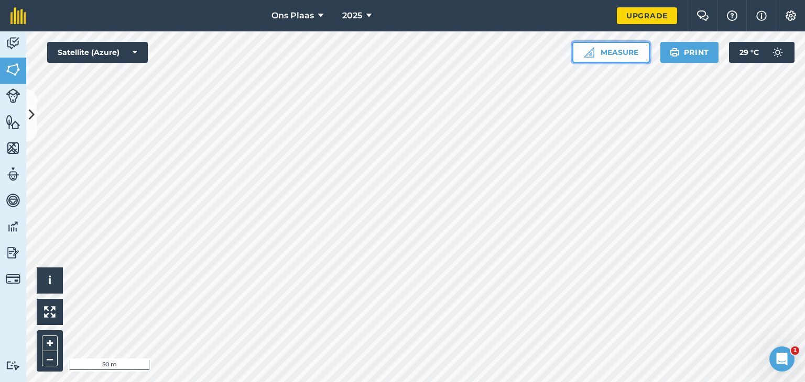
click at [600, 52] on button "Measure" at bounding box center [611, 52] width 78 height 21
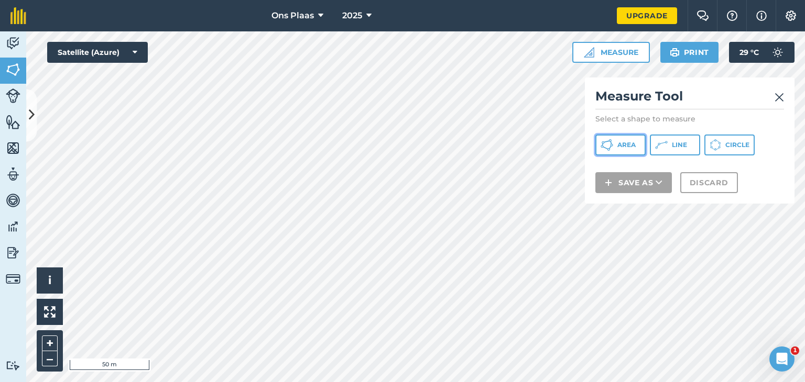
click at [634, 148] on span "Area" at bounding box center [626, 145] width 18 height 8
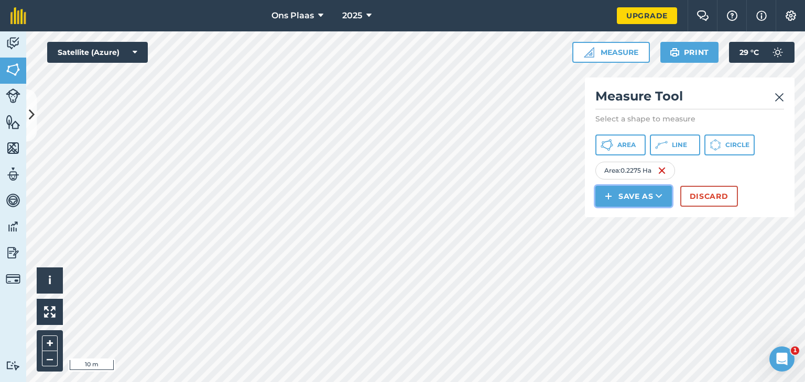
click at [639, 199] on button "Save as" at bounding box center [633, 196] width 76 height 21
click at [633, 219] on link "Field" at bounding box center [633, 219] width 73 height 23
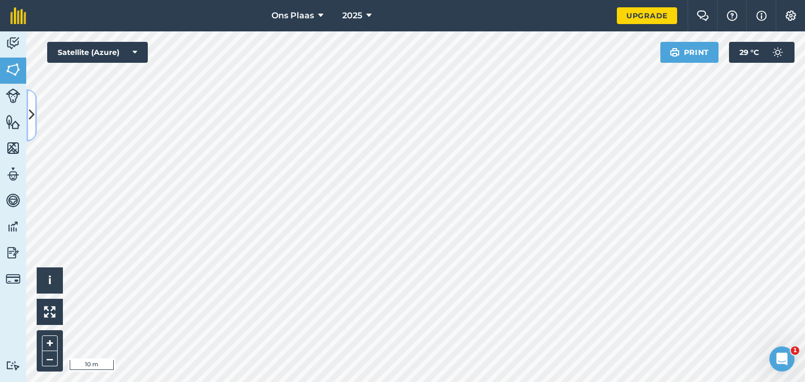
click at [30, 114] on icon at bounding box center [32, 115] width 6 height 18
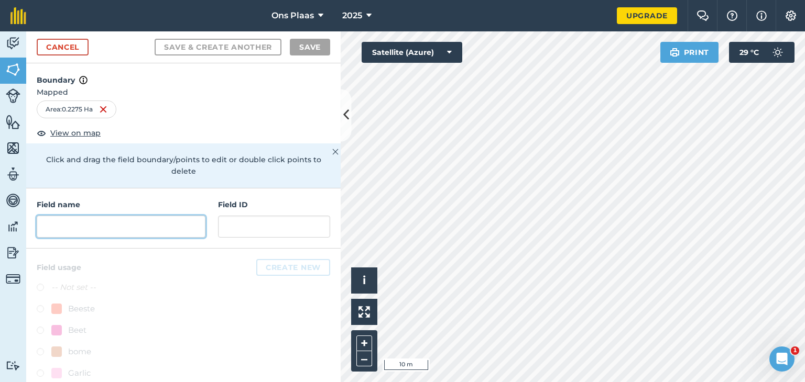
click at [72, 223] on input "text" at bounding box center [121, 227] width 169 height 22
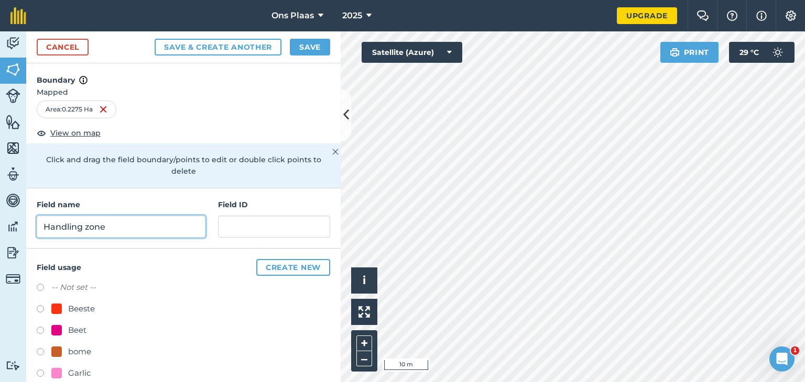
type input "Handling zone"
click at [307, 47] on button "Save" at bounding box center [310, 47] width 40 height 17
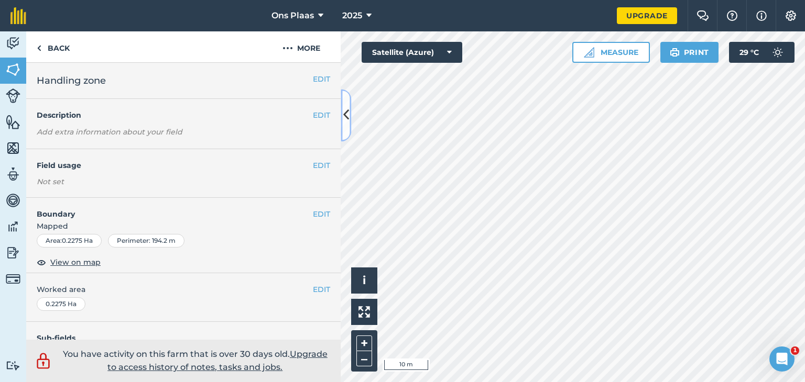
click at [346, 113] on icon at bounding box center [346, 115] width 6 height 18
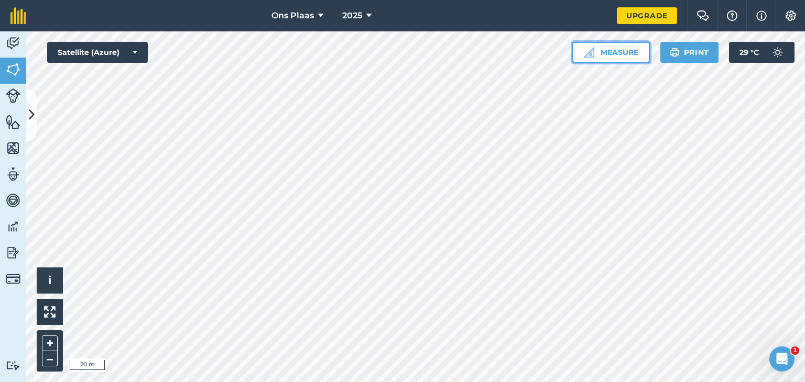
click at [621, 53] on button "Measure" at bounding box center [611, 52] width 78 height 21
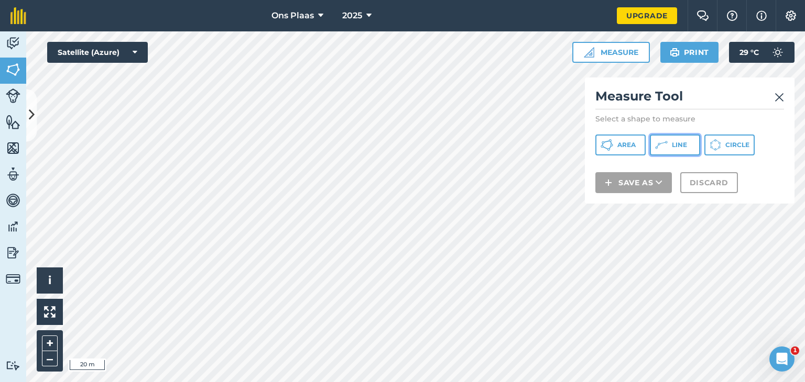
click at [668, 145] on button "Line" at bounding box center [675, 145] width 50 height 21
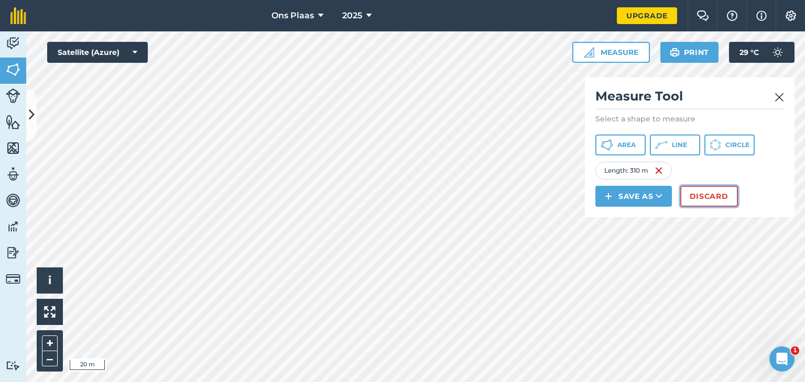
click at [718, 197] on button "Discard" at bounding box center [709, 196] width 58 height 21
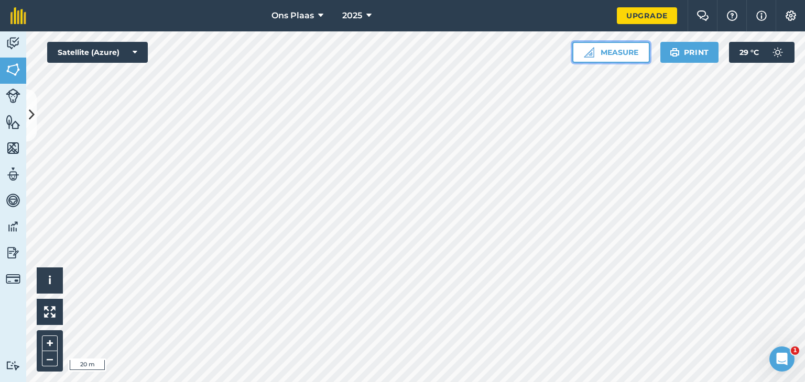
click at [616, 50] on button "Measure" at bounding box center [611, 52] width 78 height 21
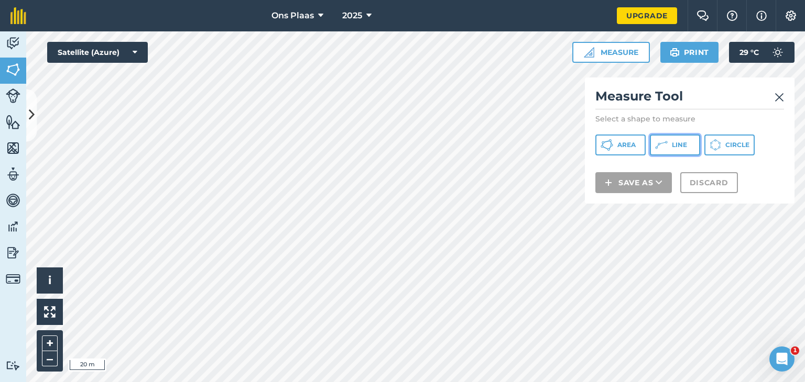
click at [672, 143] on span "Line" at bounding box center [679, 145] width 15 height 8
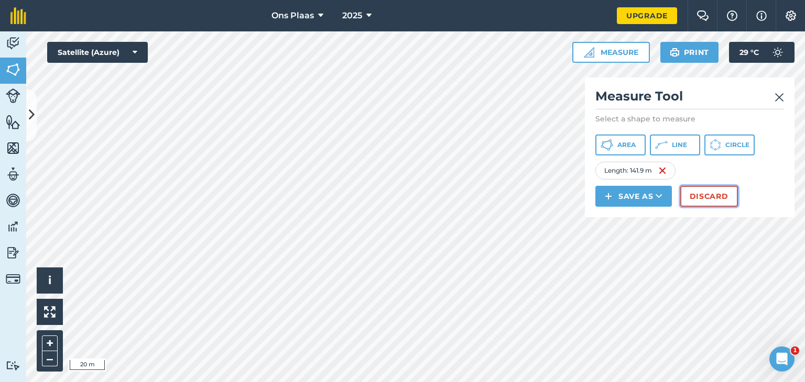
click at [714, 202] on button "Discard" at bounding box center [709, 196] width 58 height 21
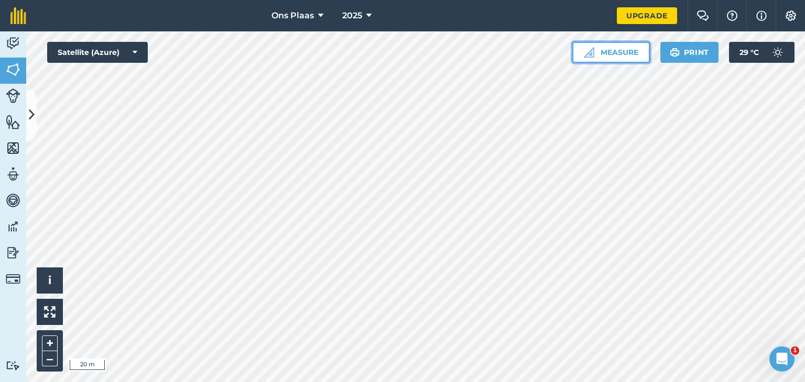
click at [620, 55] on button "Measure" at bounding box center [611, 52] width 78 height 21
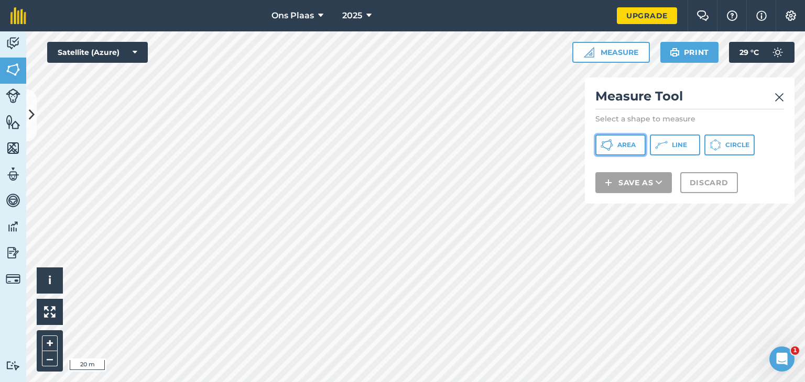
click at [623, 147] on span "Area" at bounding box center [626, 145] width 18 height 8
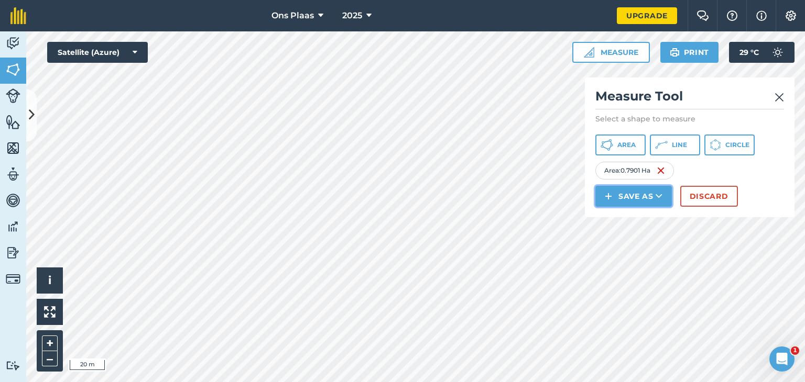
click at [637, 195] on button "Save as" at bounding box center [633, 196] width 76 height 21
click at [629, 220] on link "Field" at bounding box center [633, 219] width 73 height 23
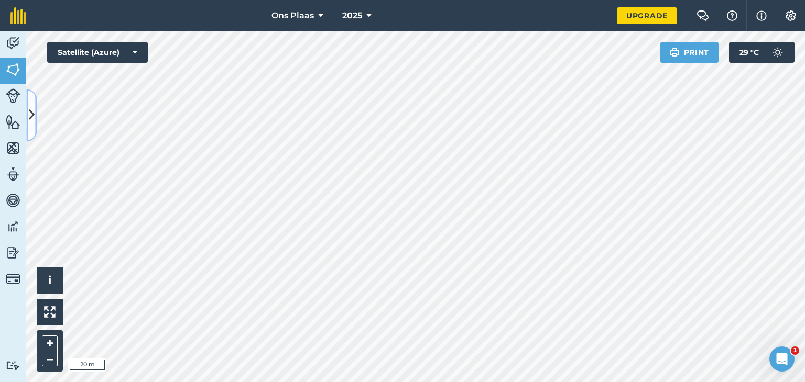
click at [32, 114] on icon at bounding box center [32, 115] width 6 height 18
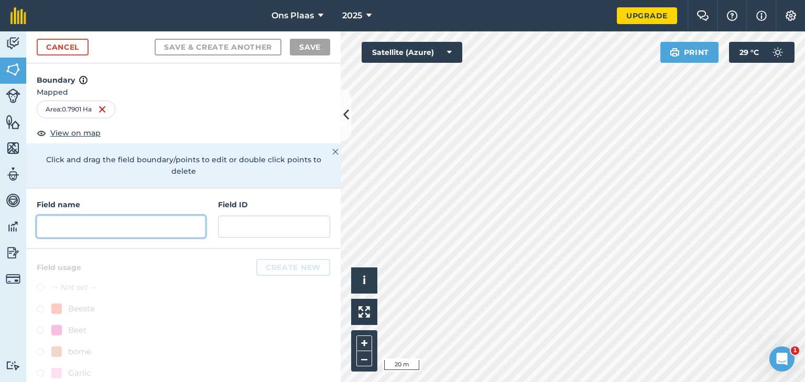
click at [73, 216] on input "text" at bounding box center [121, 227] width 169 height 22
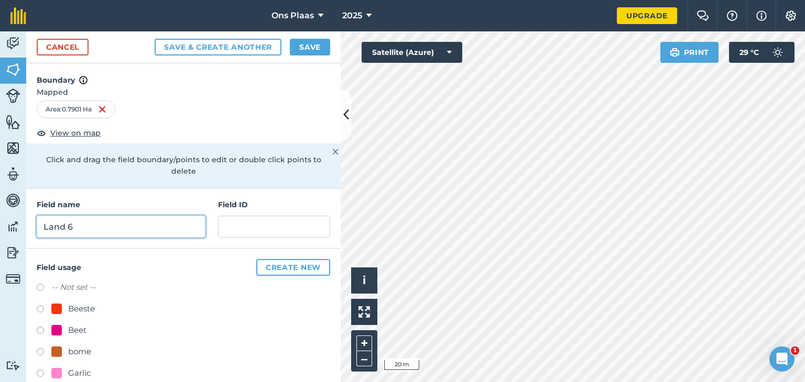
type input "Land 6"
click at [301, 49] on button "Save" at bounding box center [310, 47] width 40 height 17
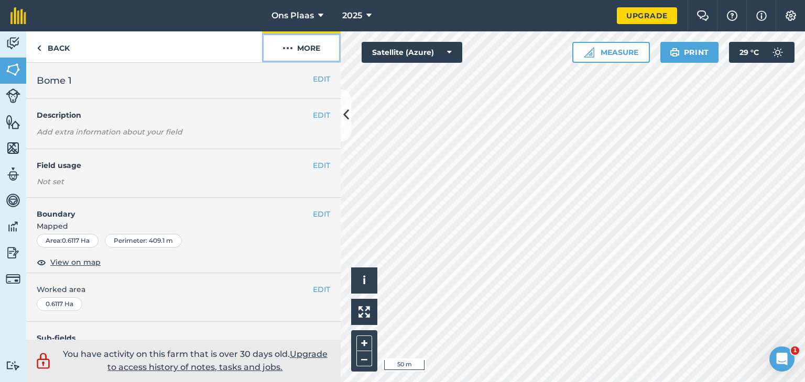
click at [298, 40] on button "More" at bounding box center [301, 46] width 79 height 31
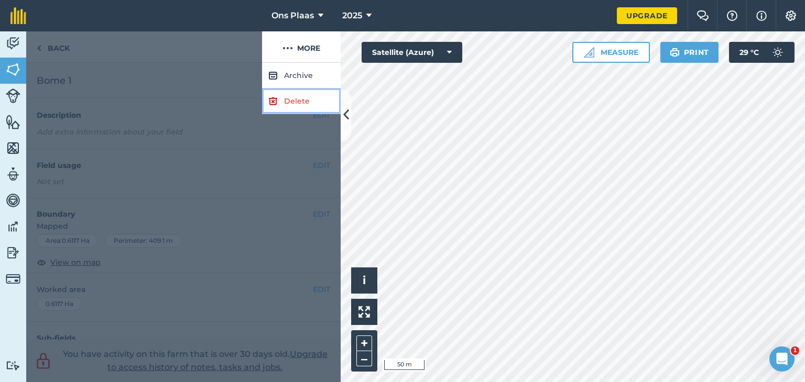
click at [313, 100] on link "Delete" at bounding box center [301, 102] width 79 height 26
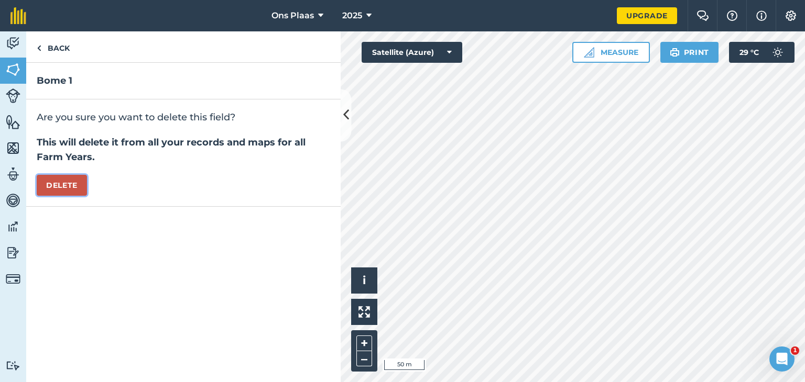
click at [67, 181] on button "Delete" at bounding box center [62, 185] width 50 height 21
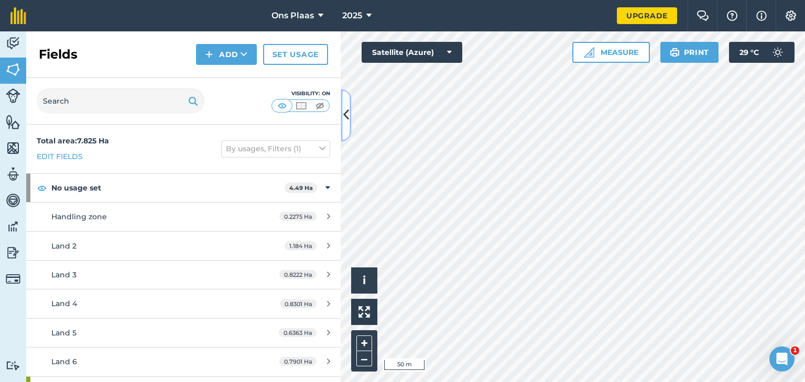
click at [349, 118] on button at bounding box center [345, 115] width 10 height 52
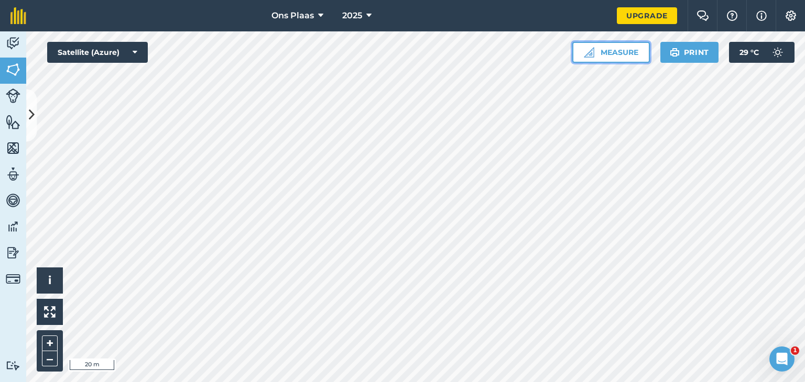
click at [624, 56] on button "Measure" at bounding box center [611, 52] width 78 height 21
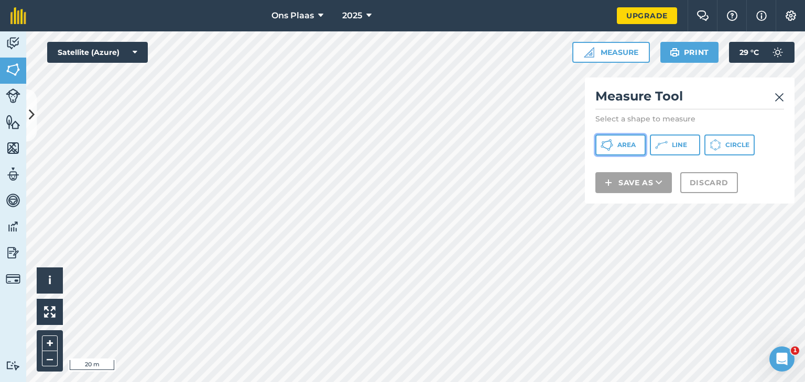
click at [633, 145] on span "Area" at bounding box center [626, 145] width 18 height 8
click at [321, 31] on button "Ons Plaas" at bounding box center [297, 15] width 60 height 31
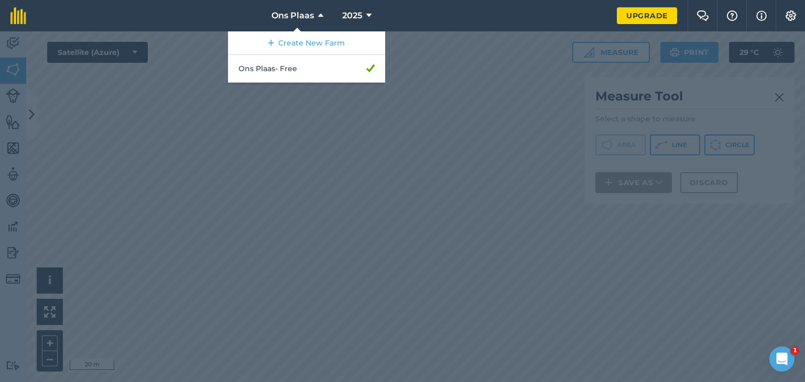
click at [349, 99] on div at bounding box center [402, 206] width 805 height 351
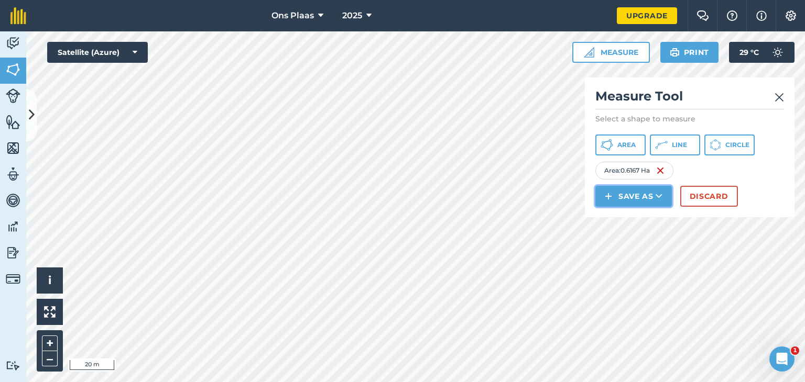
click at [638, 195] on button "Save as" at bounding box center [633, 196] width 76 height 21
click at [638, 241] on link "Feature" at bounding box center [633, 243] width 73 height 23
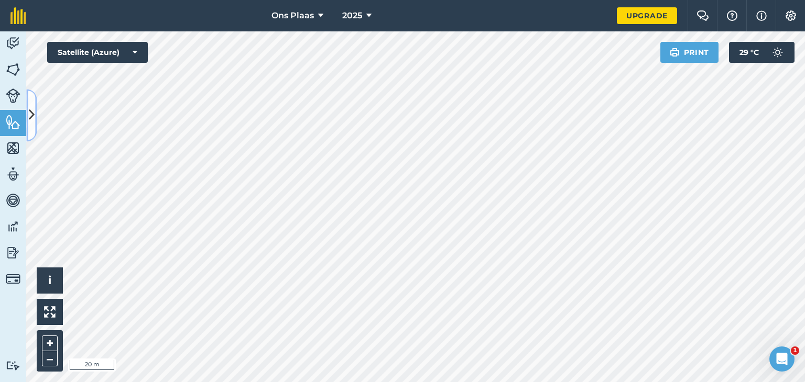
click at [34, 110] on icon at bounding box center [32, 115] width 6 height 18
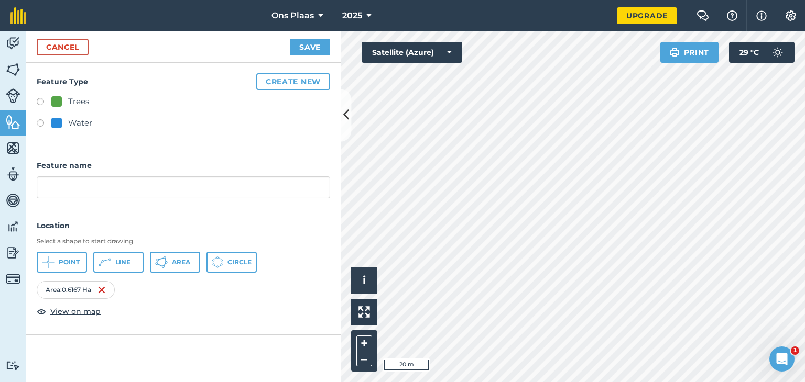
click at [41, 99] on label at bounding box center [44, 103] width 15 height 10
radio input "true"
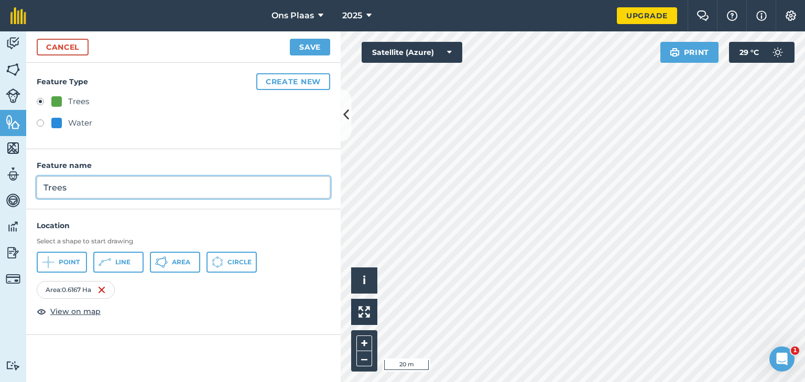
click at [85, 186] on input "Trees" at bounding box center [183, 188] width 293 height 22
type input "T"
type input "Bome 1"
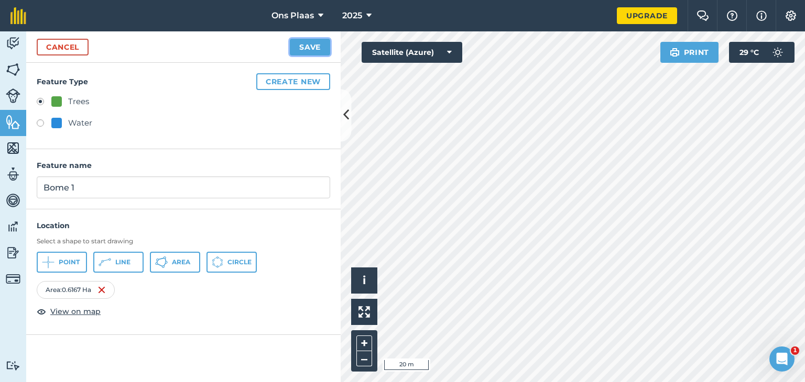
click at [312, 41] on button "Save" at bounding box center [310, 47] width 40 height 17
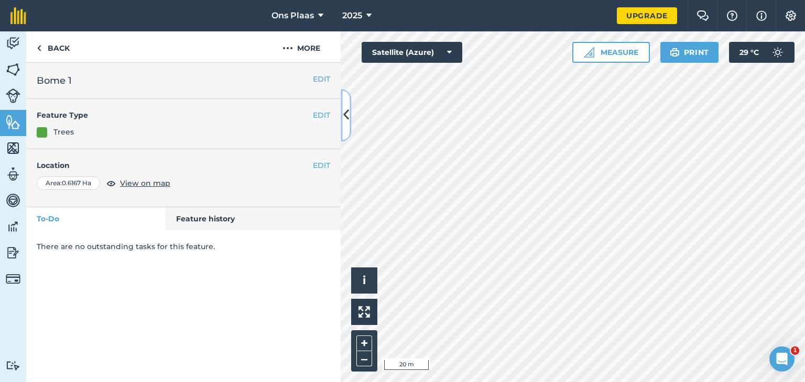
click at [345, 119] on icon at bounding box center [346, 115] width 6 height 18
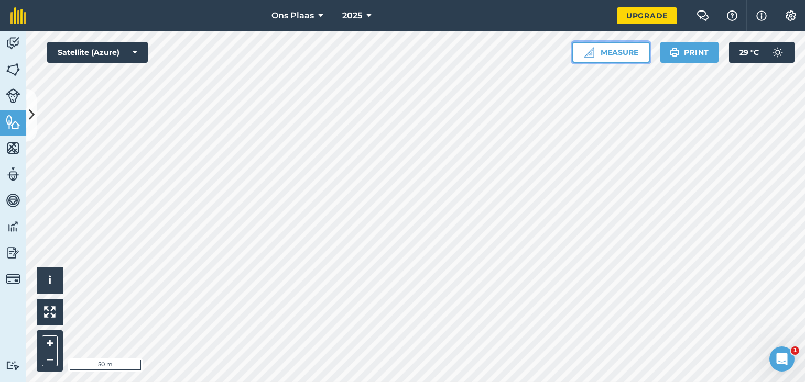
click at [612, 49] on button "Measure" at bounding box center [611, 52] width 78 height 21
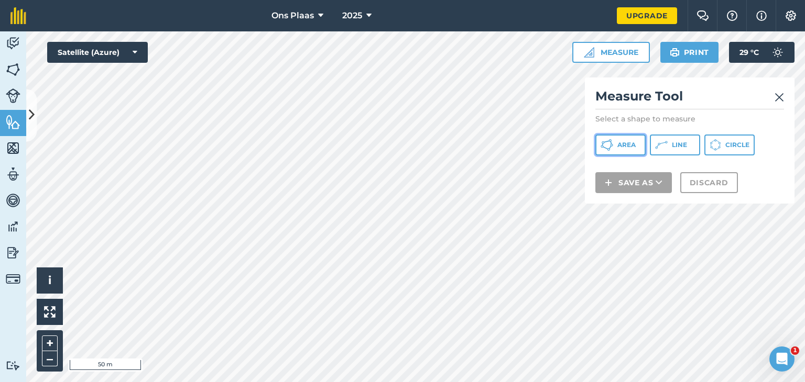
click at [630, 149] on button "Area" at bounding box center [620, 145] width 50 height 21
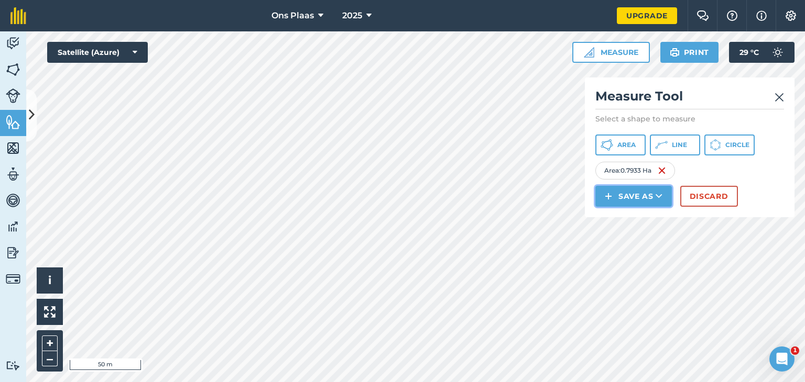
click at [629, 196] on button "Save as" at bounding box center [633, 196] width 76 height 21
click at [634, 216] on link "Field" at bounding box center [633, 219] width 73 height 23
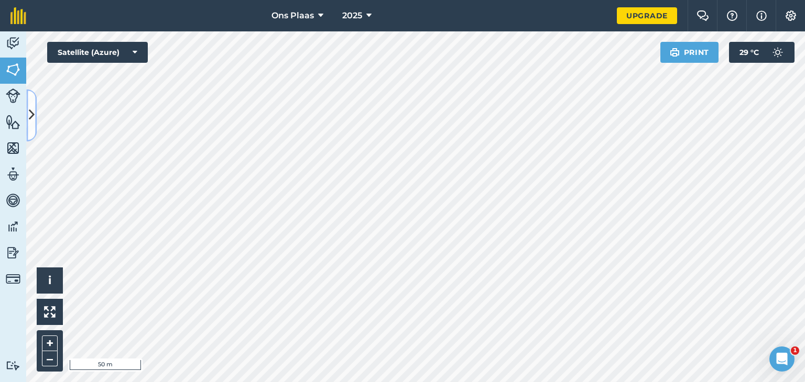
click at [32, 116] on icon at bounding box center [32, 115] width 6 height 18
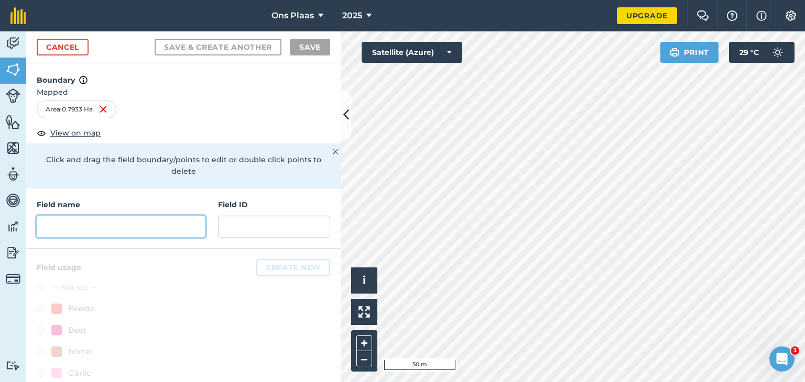
click at [78, 227] on input "text" at bounding box center [121, 227] width 169 height 22
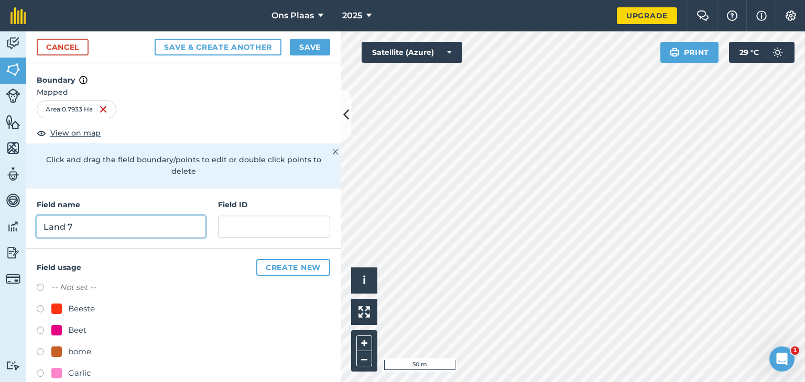
type input "Land 7"
click at [306, 47] on button "Save" at bounding box center [310, 47] width 40 height 17
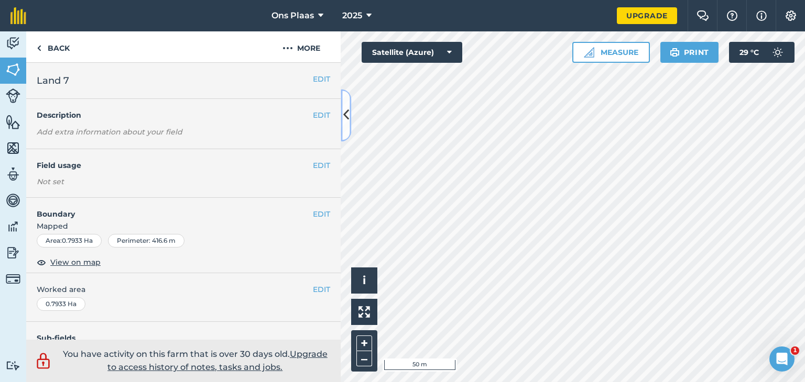
click at [346, 109] on icon at bounding box center [346, 115] width 6 height 18
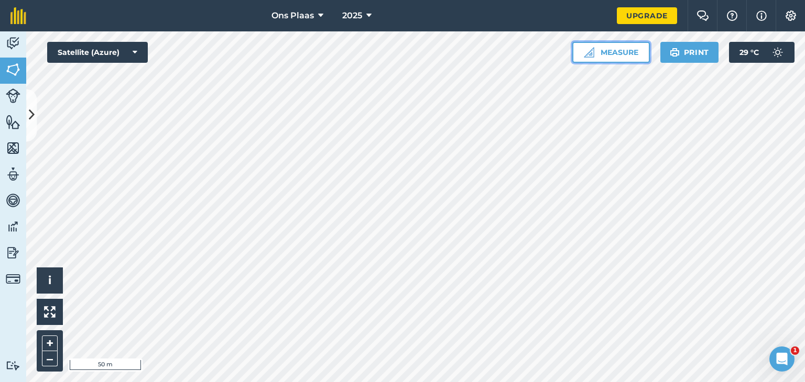
click at [622, 51] on button "Measure" at bounding box center [611, 52] width 78 height 21
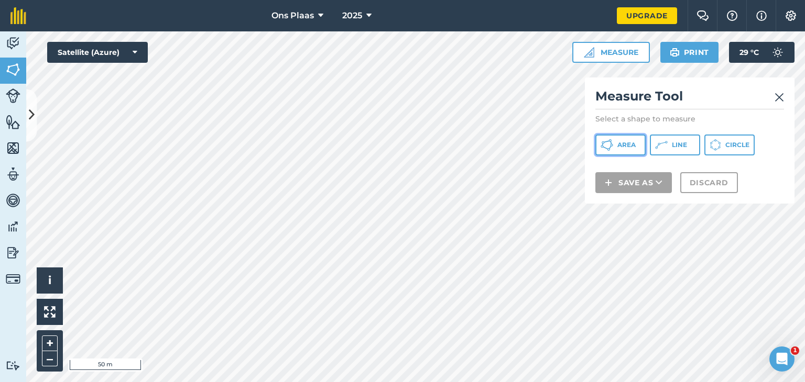
click at [618, 138] on button "Area" at bounding box center [620, 145] width 50 height 21
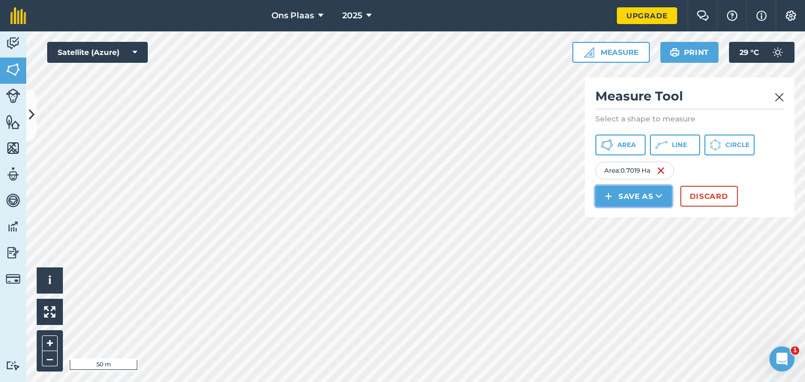
click at [645, 197] on button "Save as" at bounding box center [633, 196] width 76 height 21
click at [635, 218] on link "Field" at bounding box center [633, 219] width 73 height 23
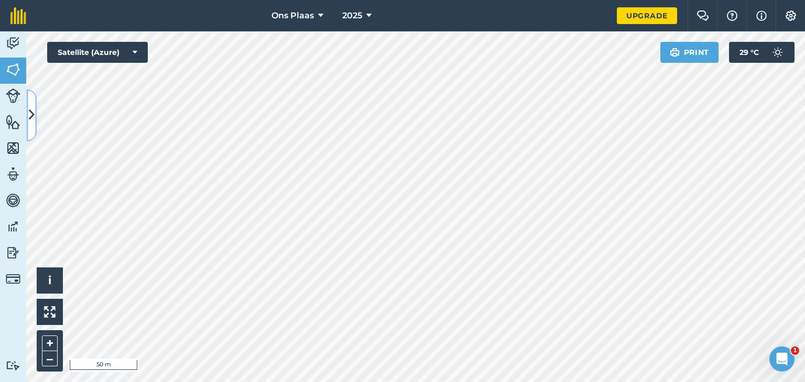
click at [33, 111] on icon at bounding box center [32, 115] width 6 height 18
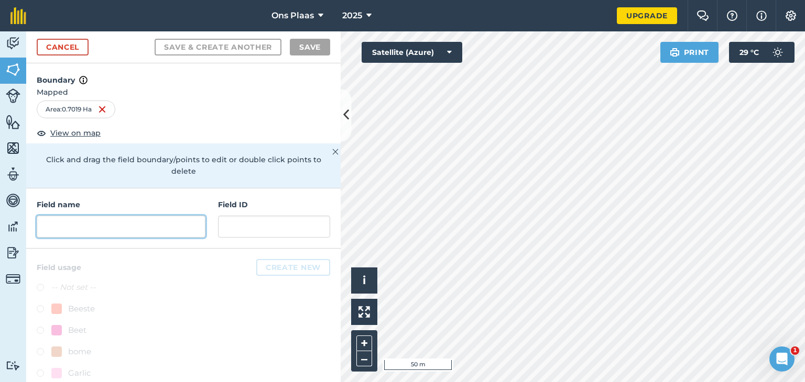
click at [86, 223] on input "text" at bounding box center [121, 227] width 169 height 22
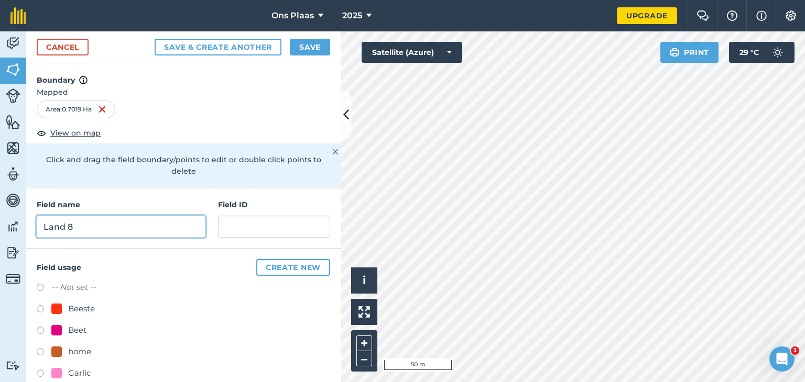
type input "Land 8"
click at [308, 45] on button "Save" at bounding box center [310, 47] width 40 height 17
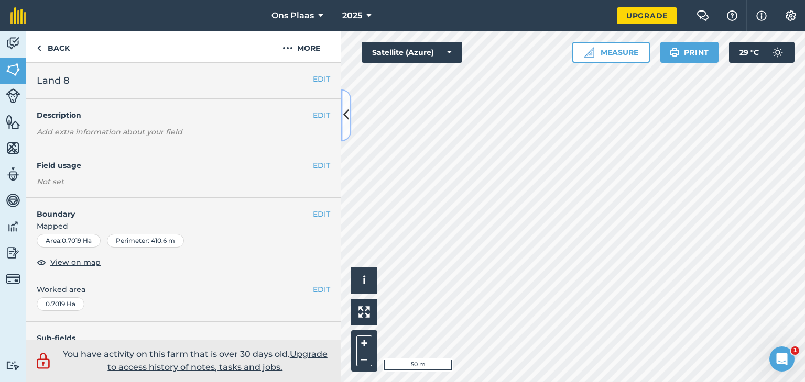
click at [348, 112] on icon at bounding box center [346, 115] width 6 height 18
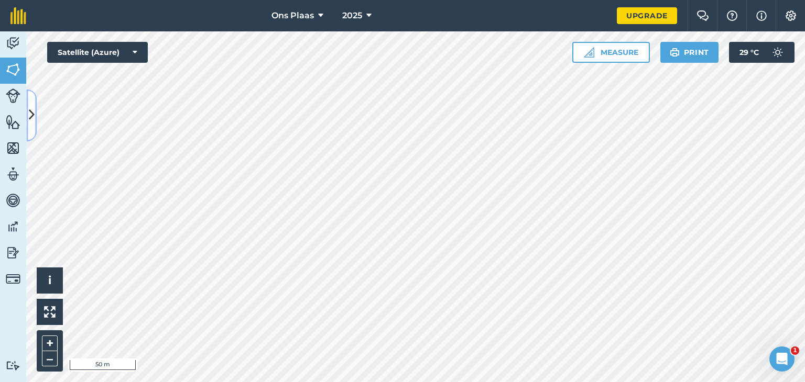
click at [31, 119] on icon at bounding box center [32, 115] width 6 height 18
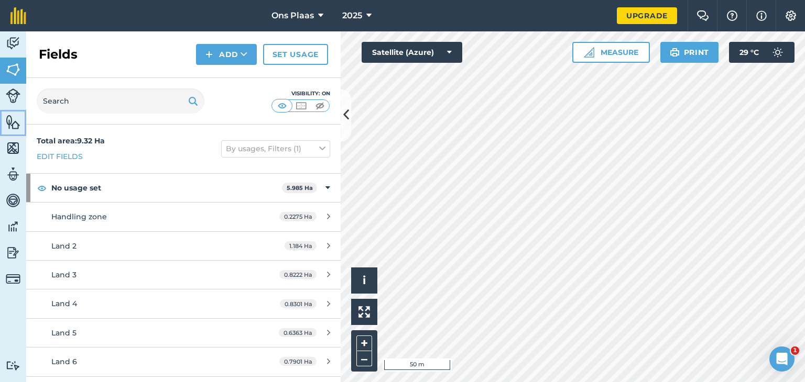
click at [13, 120] on img at bounding box center [13, 122] width 15 height 16
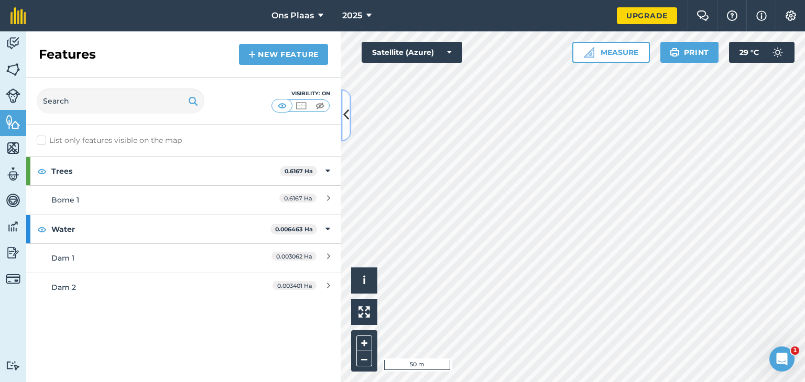
click at [347, 115] on icon at bounding box center [346, 115] width 6 height 18
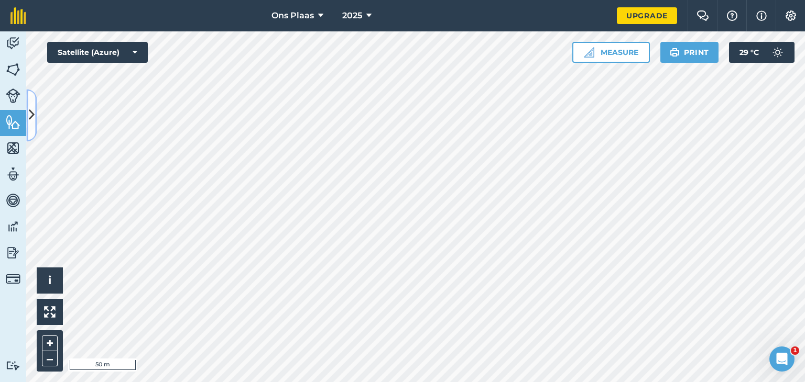
click at [31, 120] on icon at bounding box center [32, 115] width 6 height 18
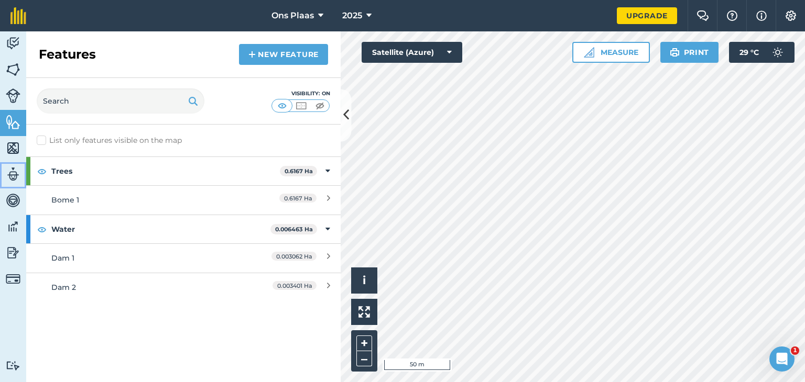
click at [10, 173] on img at bounding box center [13, 175] width 15 height 16
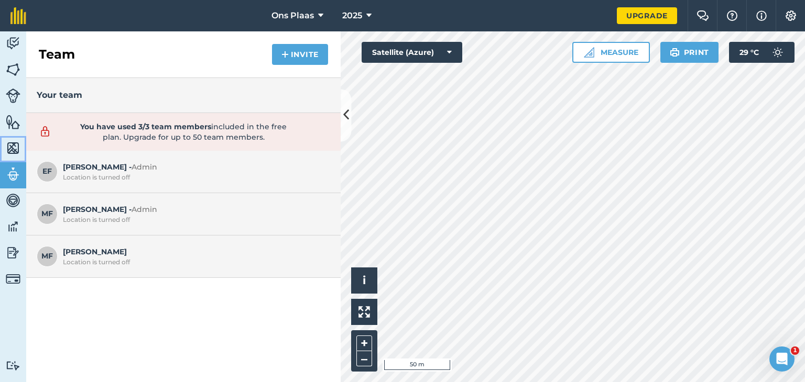
click at [10, 151] on img at bounding box center [13, 148] width 15 height 16
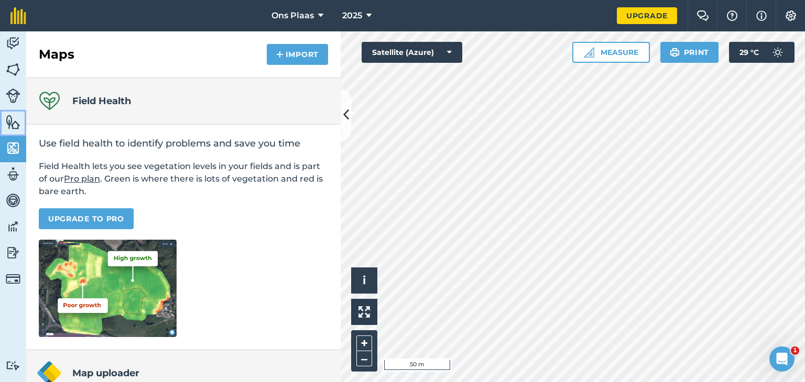
click at [14, 126] on img at bounding box center [13, 122] width 15 height 16
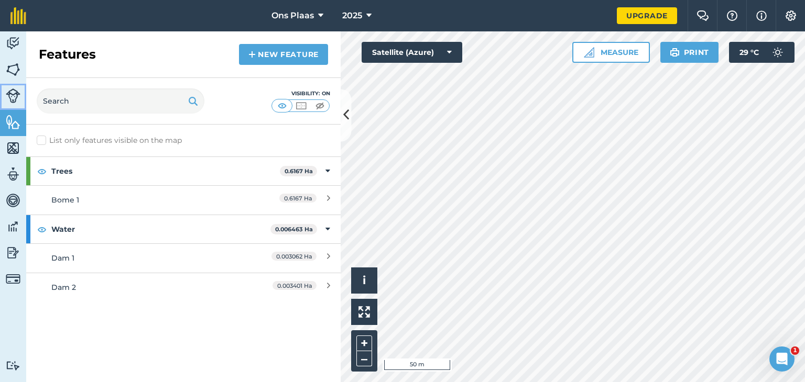
click at [15, 97] on img at bounding box center [13, 96] width 15 height 15
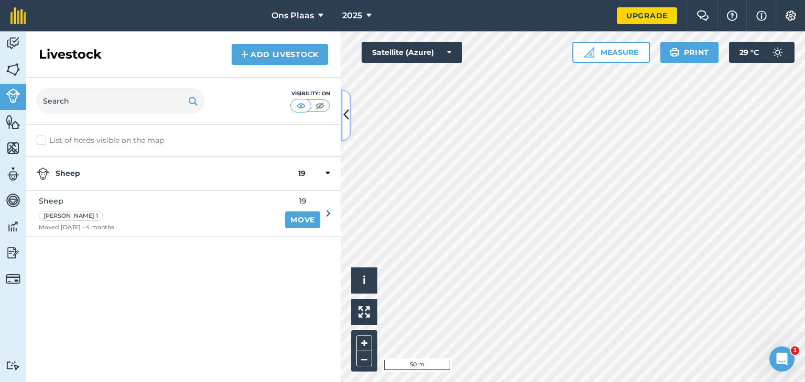
click at [345, 119] on icon at bounding box center [346, 115] width 6 height 18
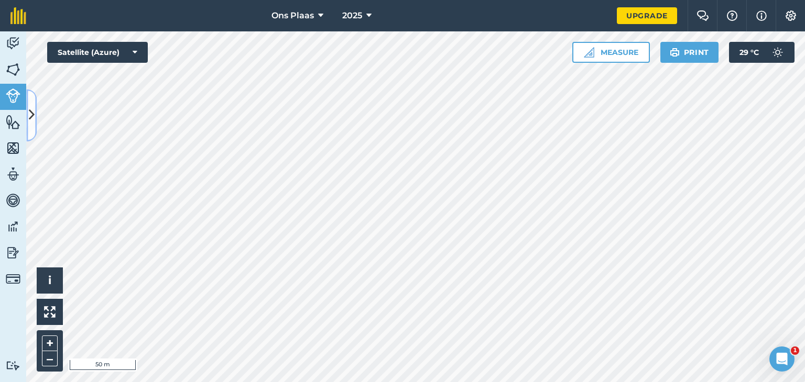
click at [32, 114] on icon at bounding box center [32, 115] width 6 height 18
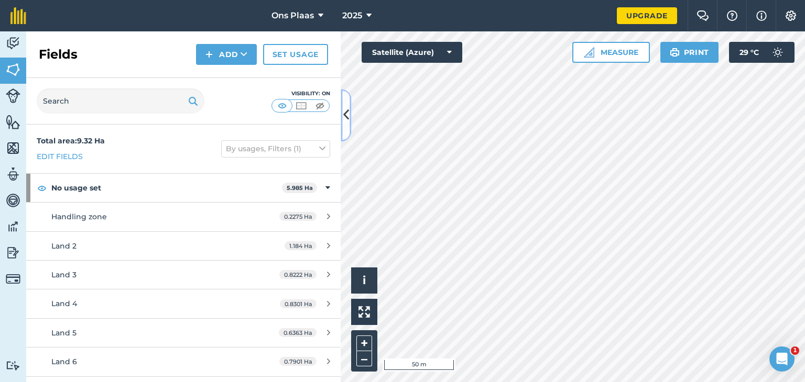
click at [346, 113] on icon at bounding box center [346, 115] width 6 height 18
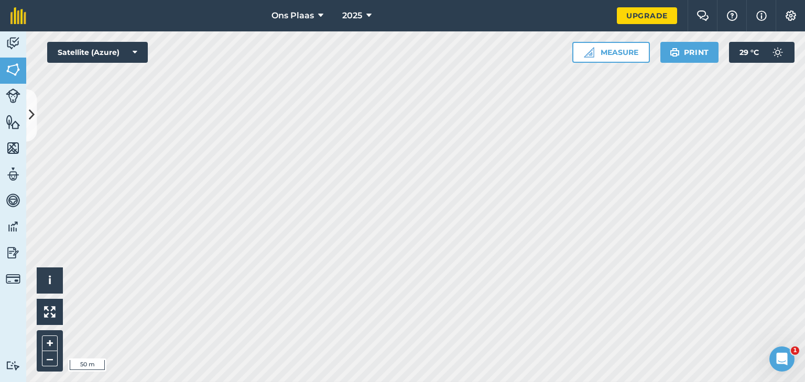
click at [592, 60] on div "Click to start drawing i © 2025 TomTom, Microsoft 50 m + – Satellite (Azure) Me…" at bounding box center [415, 206] width 778 height 351
